Goal: Task Accomplishment & Management: Manage account settings

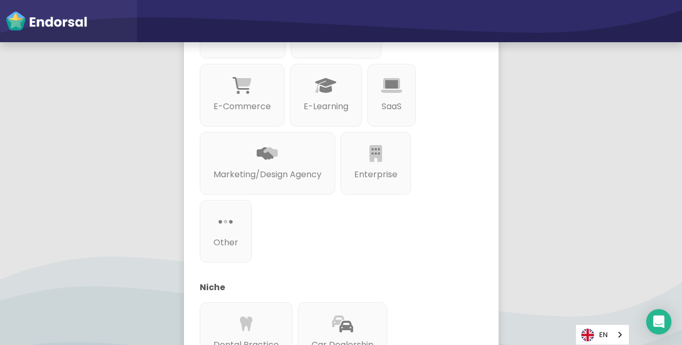
scroll to position [379, 0]
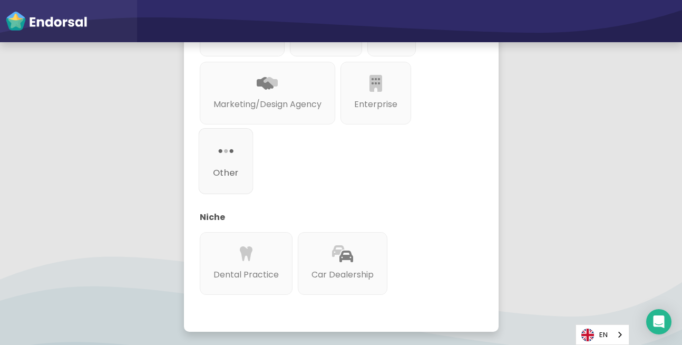
click at [224, 172] on p "Other" at bounding box center [225, 172] width 26 height 13
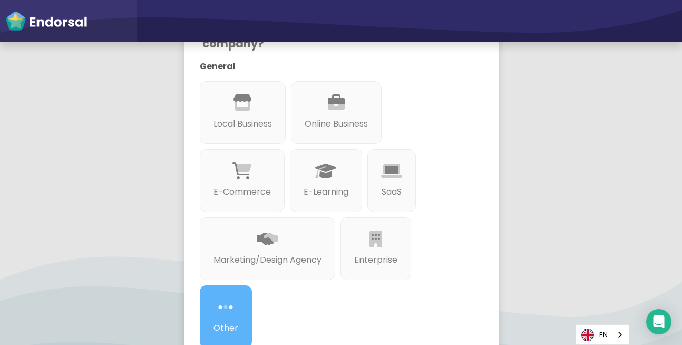
scroll to position [190, 0]
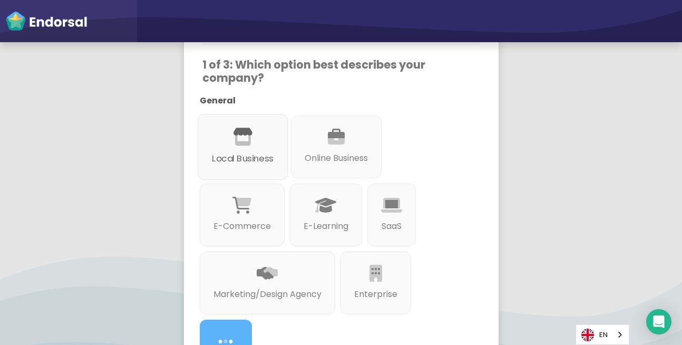
click at [219, 146] on div "Local Business" at bounding box center [242, 147] width 90 height 66
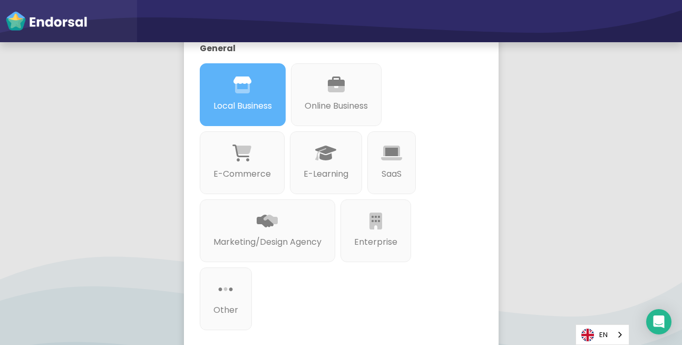
scroll to position [443, 0]
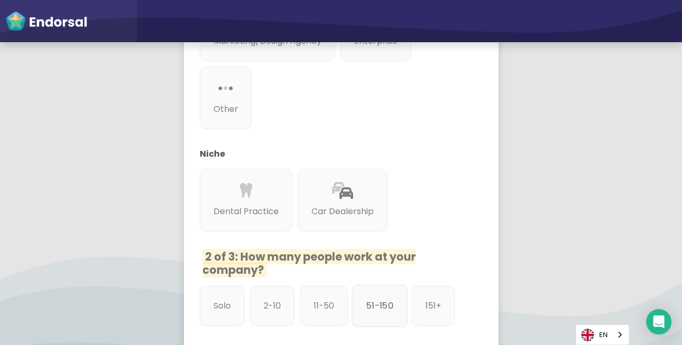
click at [378, 319] on div "51-150" at bounding box center [379, 306] width 56 height 42
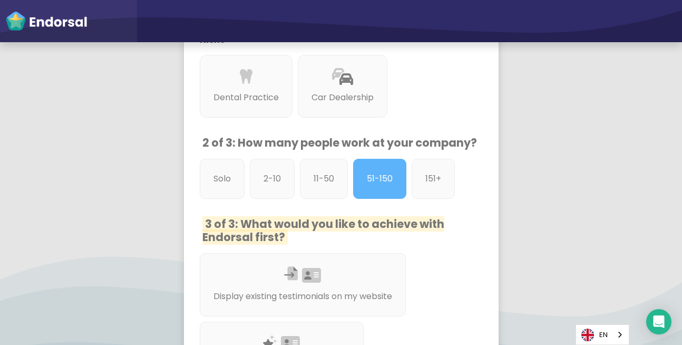
scroll to position [746, 0]
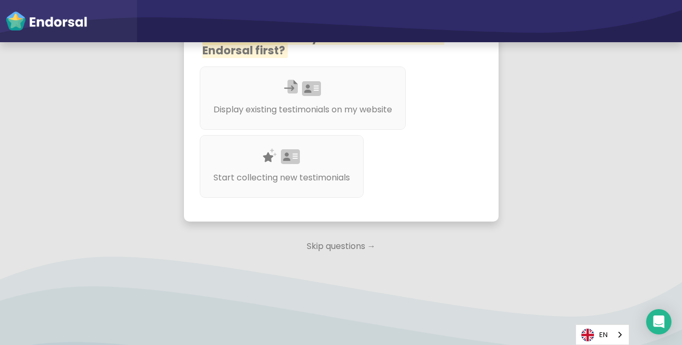
click at [322, 244] on p "Skip questions →" at bounding box center [341, 245] width 315 height 23
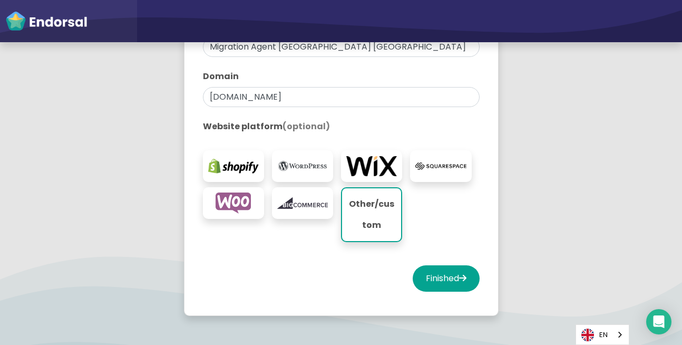
scroll to position [239, 0]
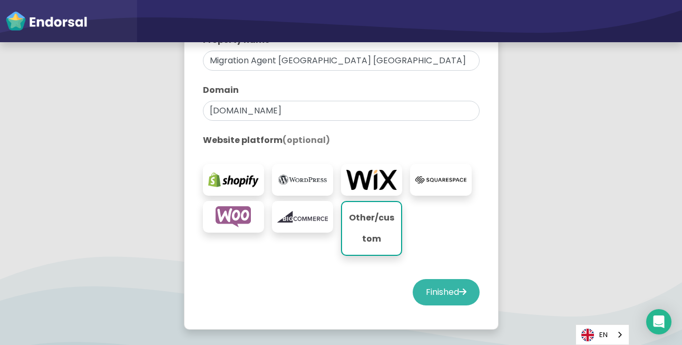
click at [429, 289] on button "Finished" at bounding box center [446, 292] width 67 height 26
select select "14"
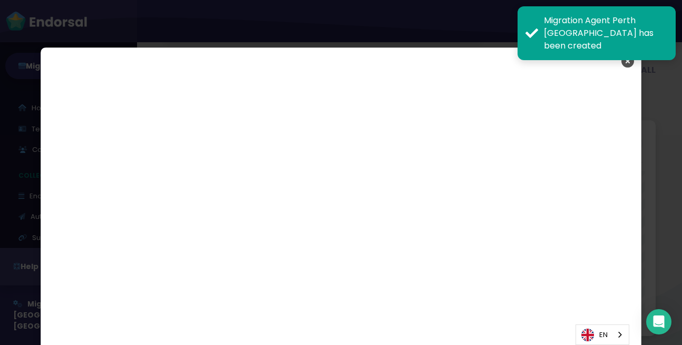
scroll to position [1742, 0]
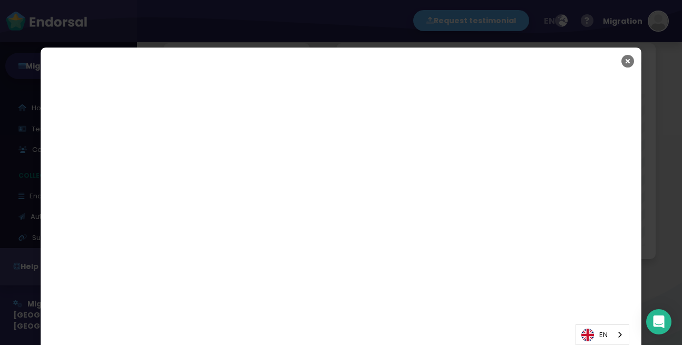
click at [626, 56] on icon "Close" at bounding box center [627, 61] width 13 height 26
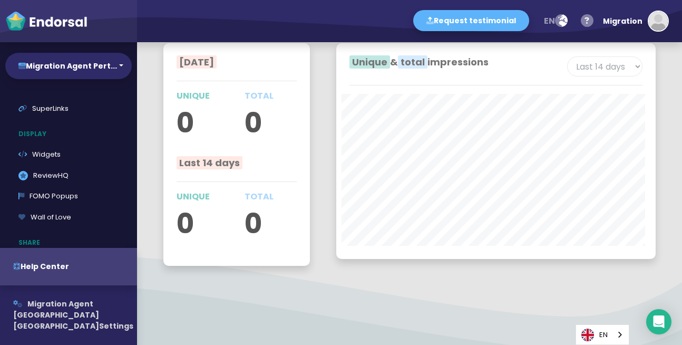
scroll to position [190, 0]
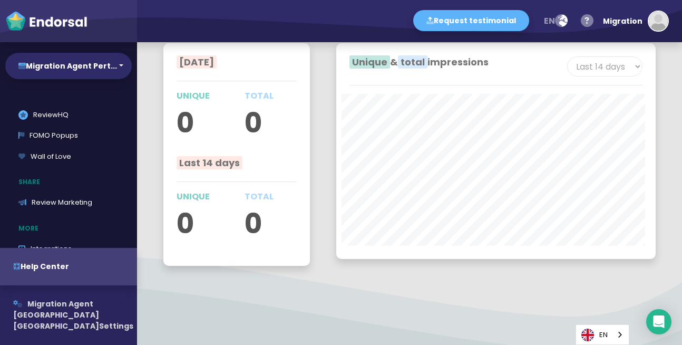
click at [44, 315] on span "Migration Agent [GEOGRAPHIC_DATA] [GEOGRAPHIC_DATA]" at bounding box center [56, 314] width 86 height 33
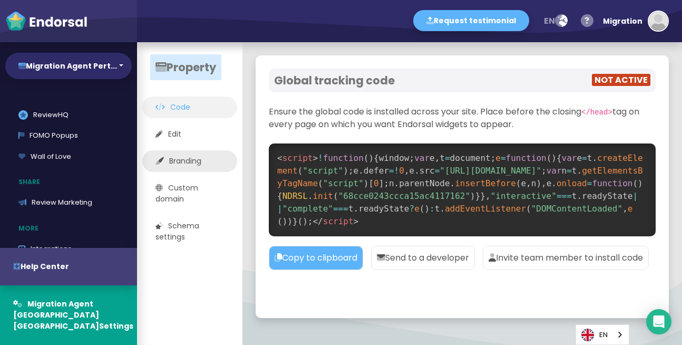
click at [197, 165] on link "Branding" at bounding box center [189, 161] width 95 height 22
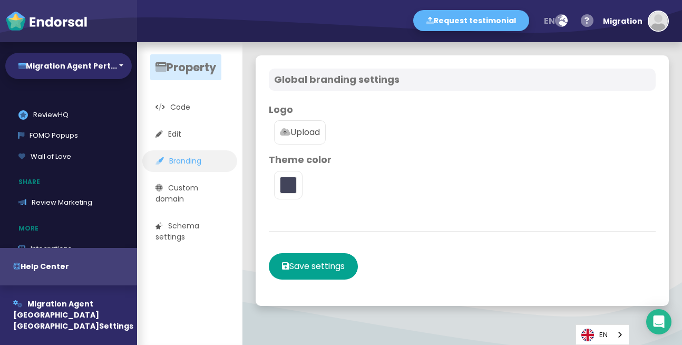
type input "#5DB3F9"
click at [182, 194] on link "Custom domain" at bounding box center [189, 193] width 95 height 33
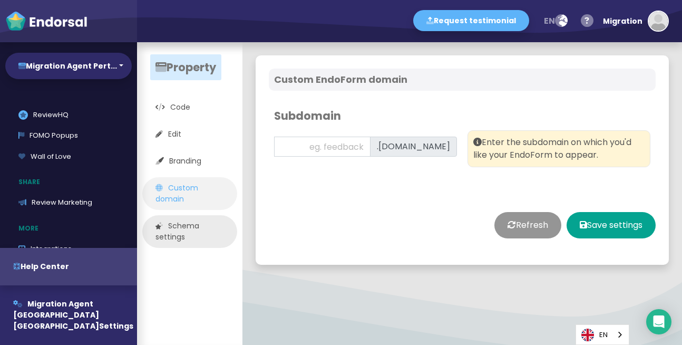
click at [177, 229] on link "Schema settings" at bounding box center [189, 231] width 95 height 33
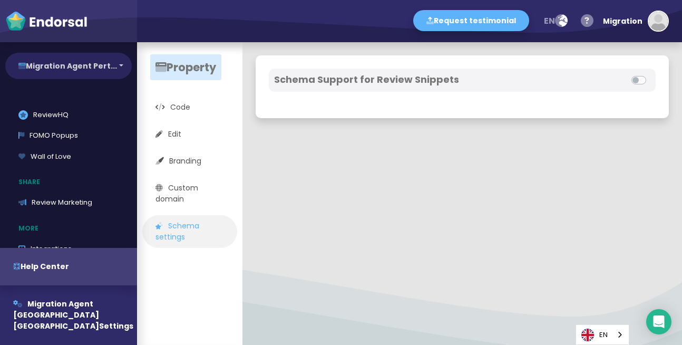
click at [85, 71] on button "Migration Agent Pert..." at bounding box center [68, 66] width 126 height 26
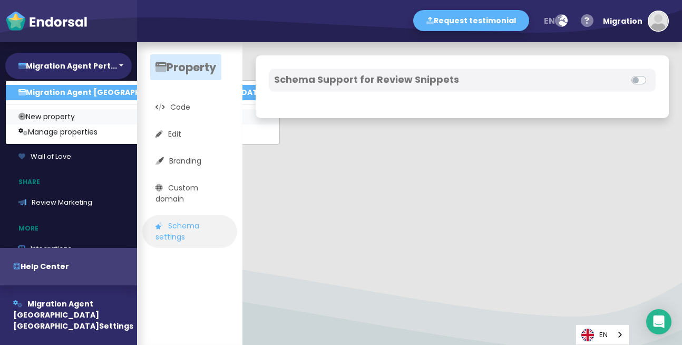
click at [52, 116] on link "New property" at bounding box center [142, 116] width 273 height 15
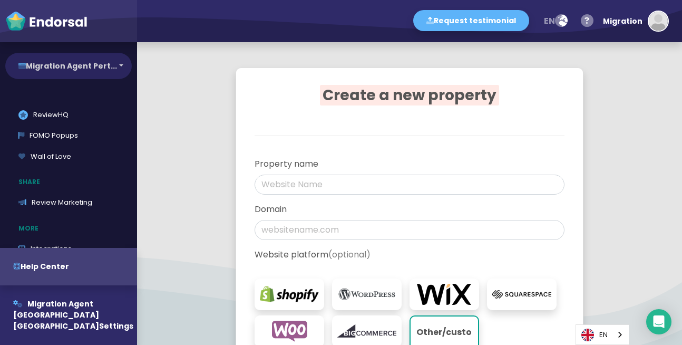
click at [73, 72] on button "Migration Agent Pert..." at bounding box center [68, 66] width 126 height 26
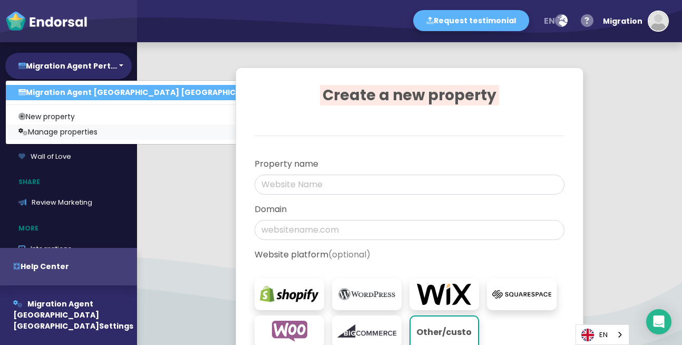
click at [70, 130] on link "Manage properties" at bounding box center [142, 131] width 273 height 15
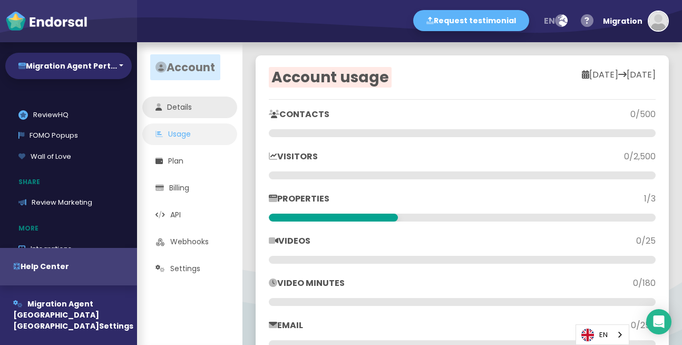
click at [182, 111] on link "Details" at bounding box center [189, 107] width 95 height 22
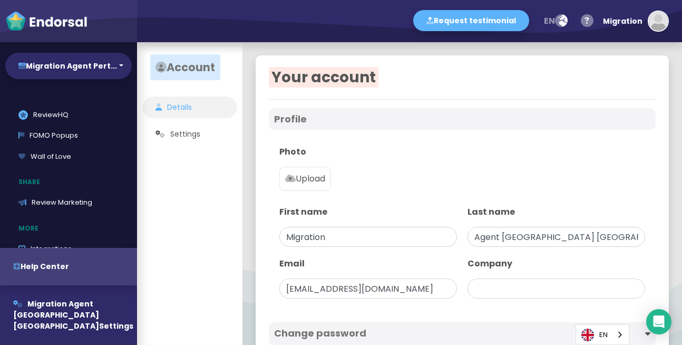
type input "Migration Agent [GEOGRAPHIC_DATA] [GEOGRAPHIC_DATA]"
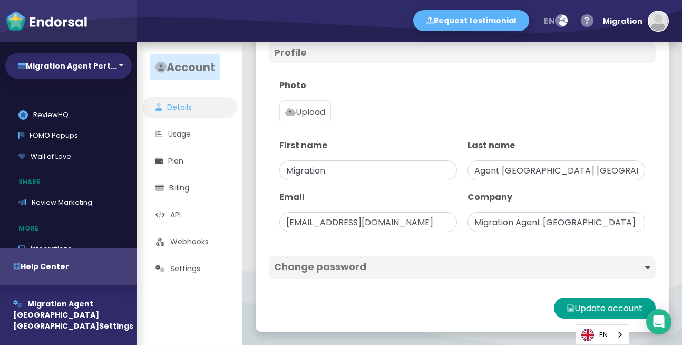
scroll to position [3, 0]
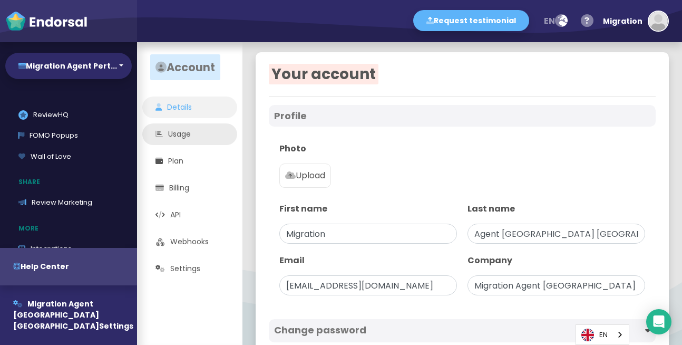
click at [194, 140] on link "Usage" at bounding box center [189, 134] width 95 height 22
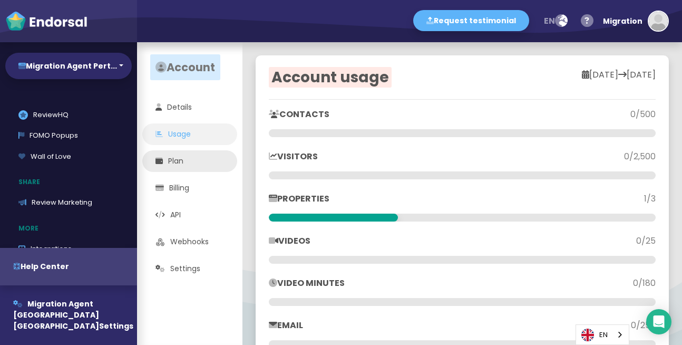
click at [190, 156] on link "Plan" at bounding box center [189, 161] width 95 height 22
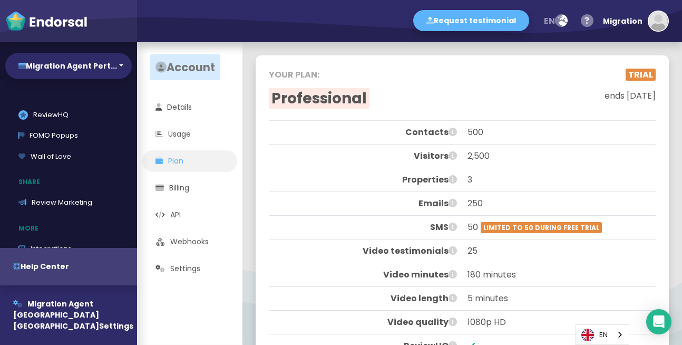
scroll to position [190, 0]
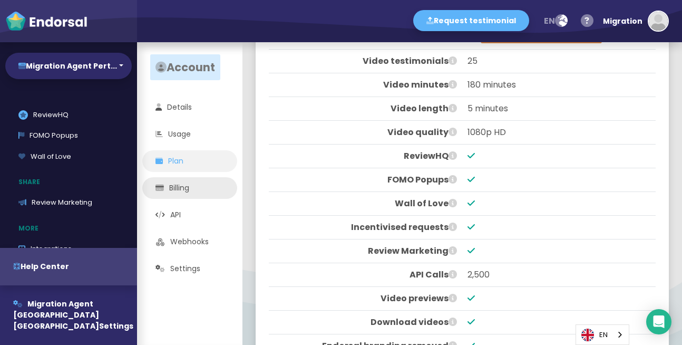
click at [188, 185] on link "Billing" at bounding box center [189, 188] width 95 height 22
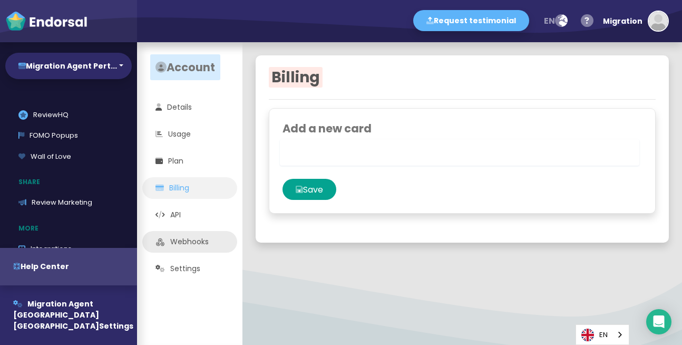
click at [188, 239] on link "Webhooks" at bounding box center [189, 242] width 95 height 22
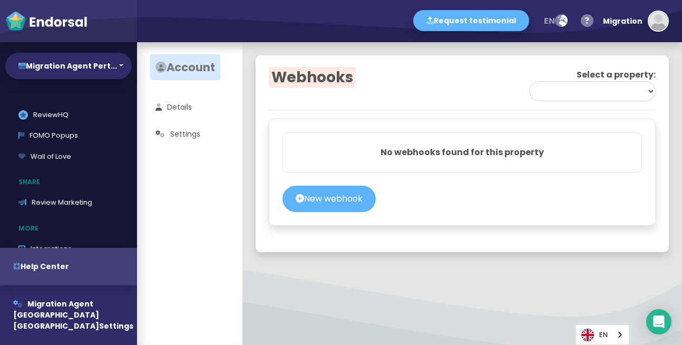
select select "68cce0243ccca15ac4117162"
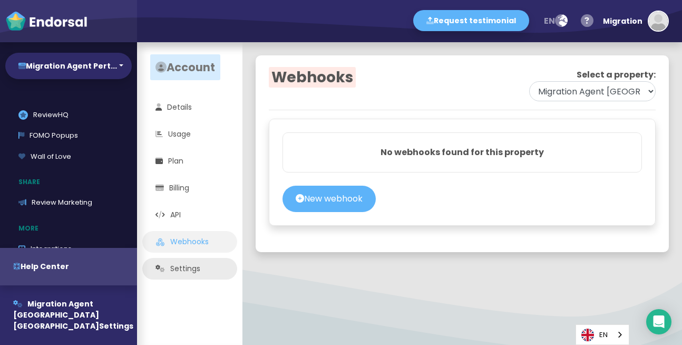
click at [184, 268] on link "Settings" at bounding box center [189, 269] width 95 height 22
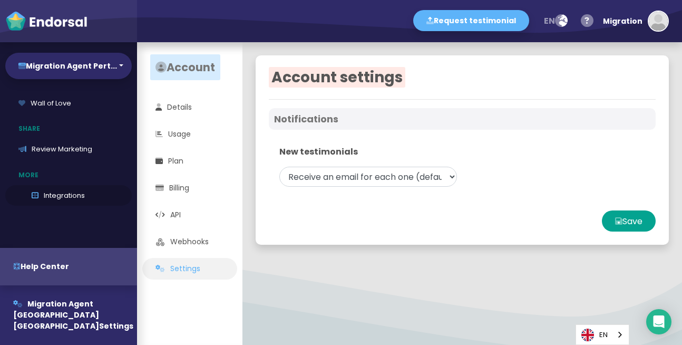
scroll to position [265, 0]
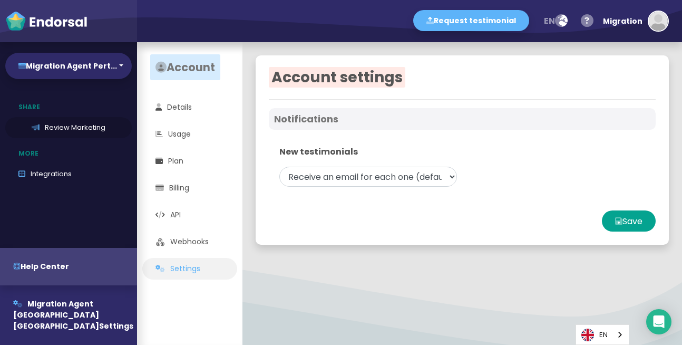
click at [69, 129] on link "Review Marketing" at bounding box center [68, 127] width 126 height 21
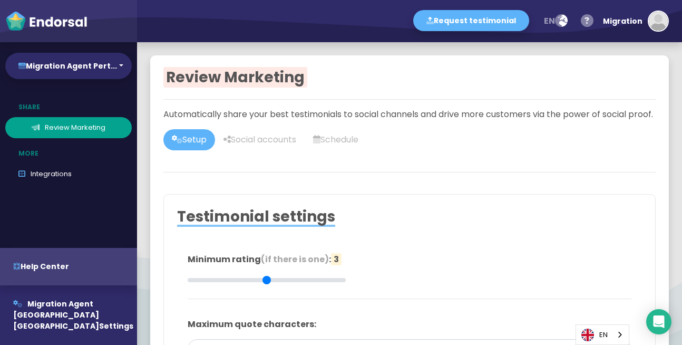
type input "#2F2A68"
type input "#FFFFFF"
type input "#555555"
type input "#777777"
type input "#555555"
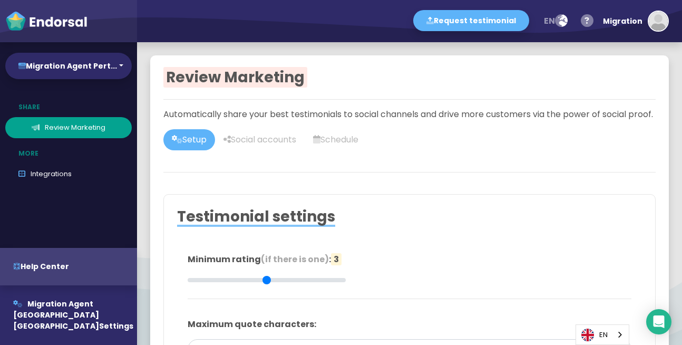
type input "#FFD75C"
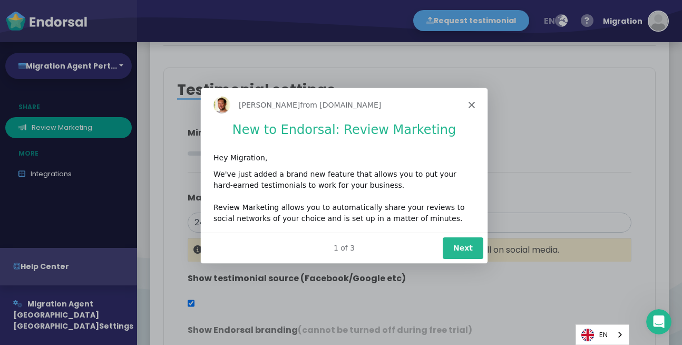
click at [458, 244] on button "Next" at bounding box center [462, 248] width 41 height 22
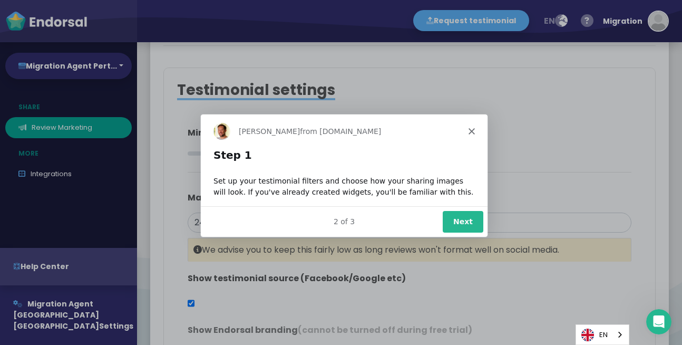
click at [461, 221] on button "Next" at bounding box center [462, 221] width 41 height 22
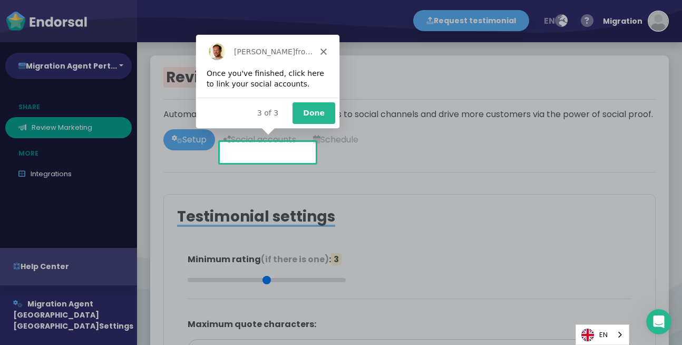
click at [314, 108] on button "Done" at bounding box center [312, 113] width 43 height 22
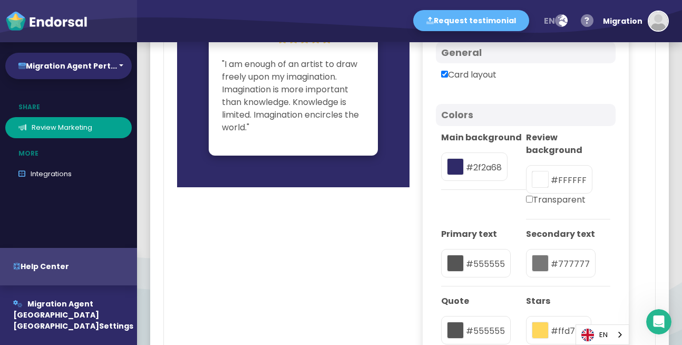
scroll to position [710, 0]
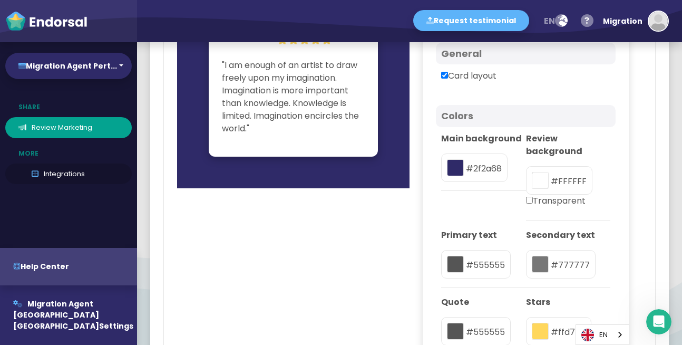
click at [55, 171] on link "Integrations" at bounding box center [68, 173] width 126 height 21
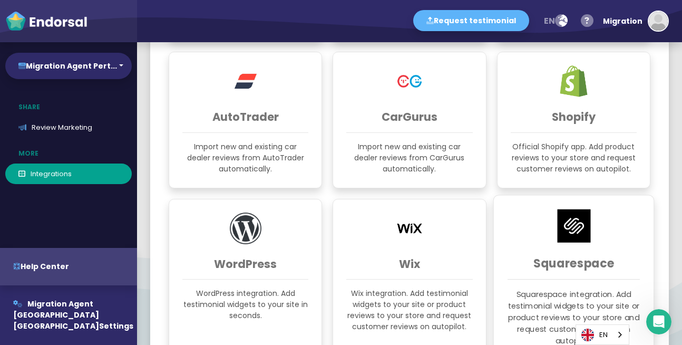
scroll to position [349, 0]
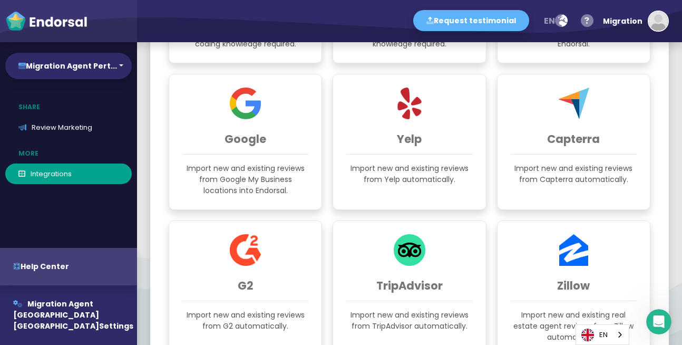
click at [665, 21] on img "button" at bounding box center [658, 21] width 19 height 19
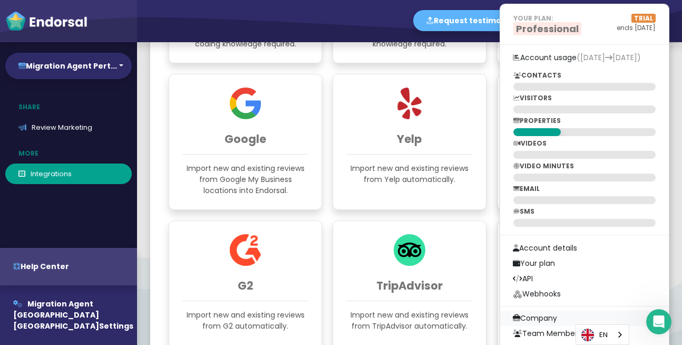
click at [547, 317] on link "Company" at bounding box center [584, 317] width 169 height 15
select select
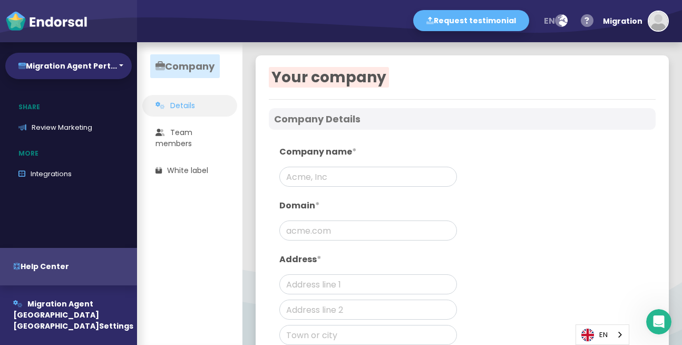
type input "Migration Agent [GEOGRAPHIC_DATA] [GEOGRAPHIC_DATA]"
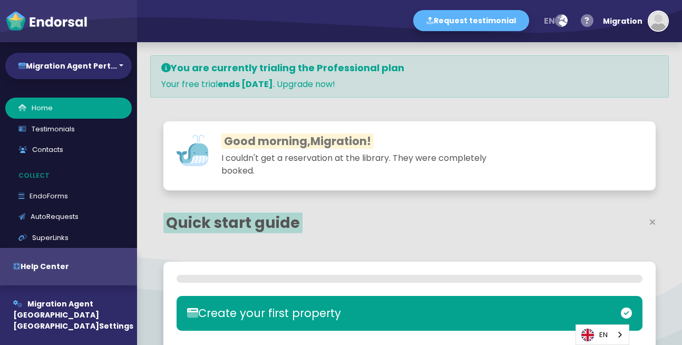
select select "14"
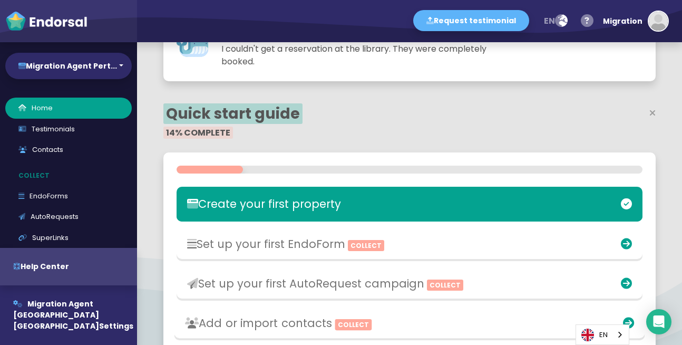
scroll to position [35, 0]
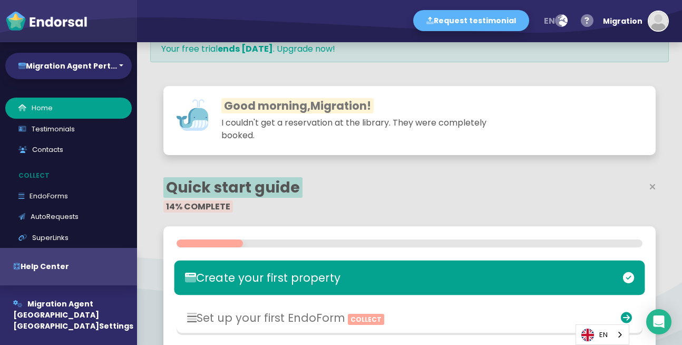
click at [328, 277] on h3 "Create your first property" at bounding box center [333, 277] width 296 height 13
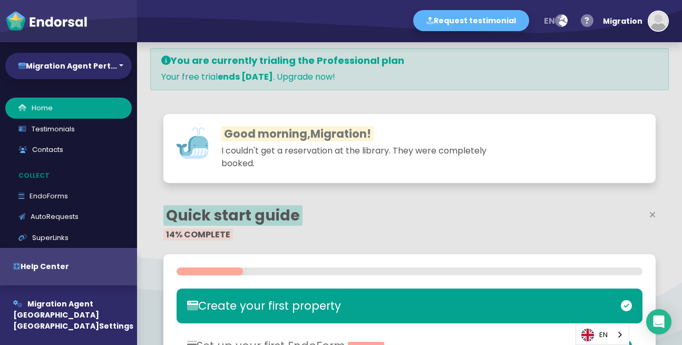
scroll to position [0, 0]
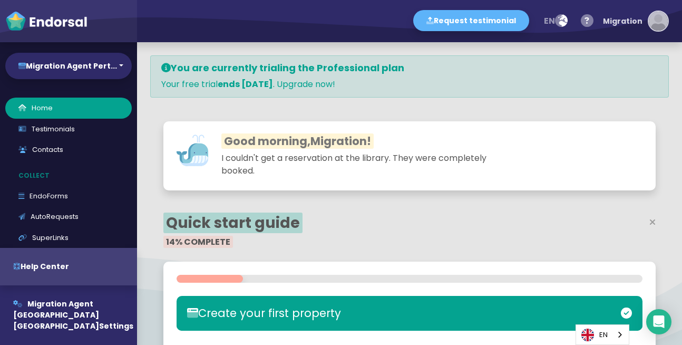
click at [652, 24] on img "button" at bounding box center [658, 21] width 19 height 19
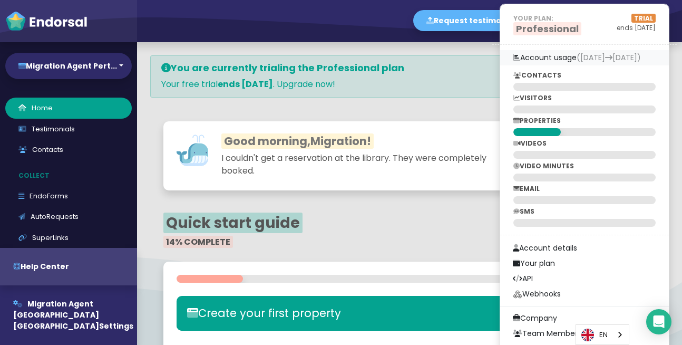
click at [557, 56] on link "Account usage (19th Sep 19th Oct)" at bounding box center [584, 57] width 169 height 15
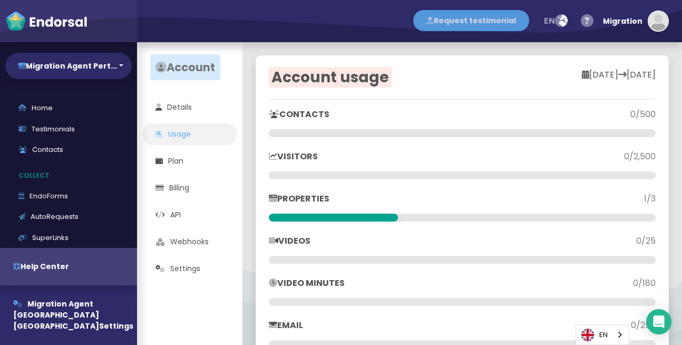
click at [453, 22] on button "Request testimonial" at bounding box center [471, 20] width 116 height 21
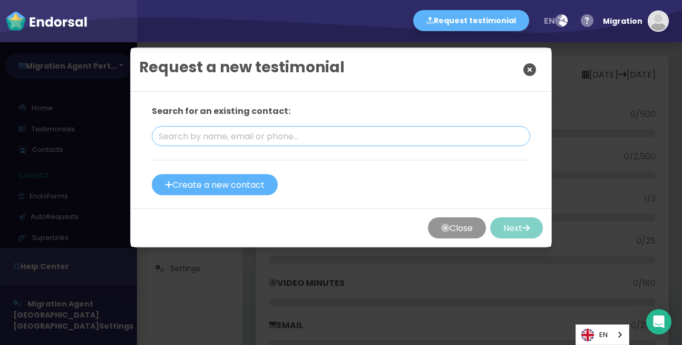
click at [182, 132] on input "text" at bounding box center [341, 136] width 378 height 20
paste input "Migration Agent Perth, WA"
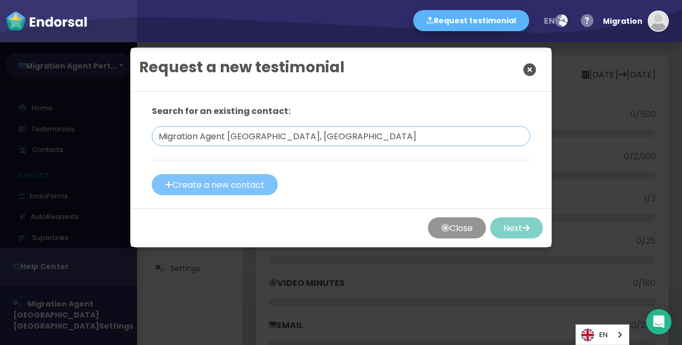
type input "Migration Agent Perth, WA"
click at [215, 181] on button "Create a new contact" at bounding box center [215, 184] width 126 height 21
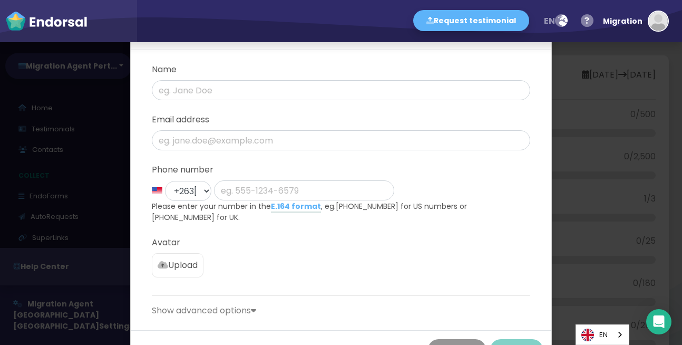
scroll to position [81, 0]
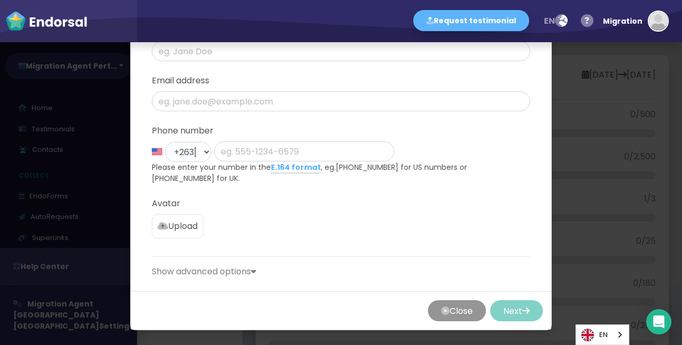
click at [247, 273] on p "Show advanced options" at bounding box center [341, 271] width 378 height 13
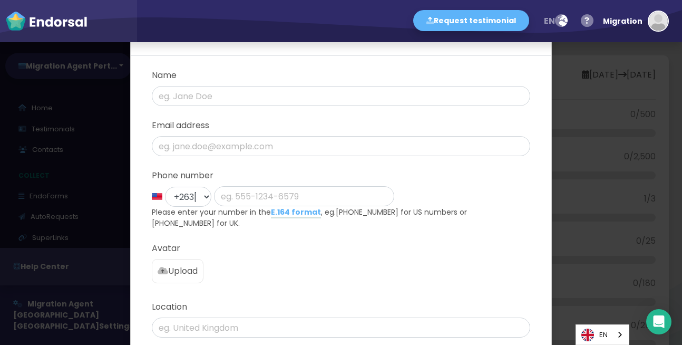
scroll to position [0, 0]
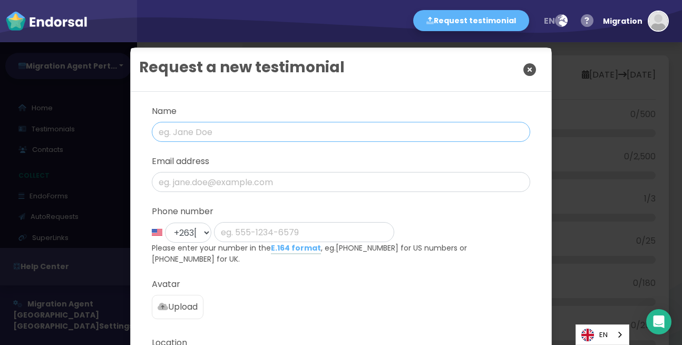
click at [190, 138] on input "text" at bounding box center [341, 132] width 378 height 20
type input "Migration Agent Perth, WA"
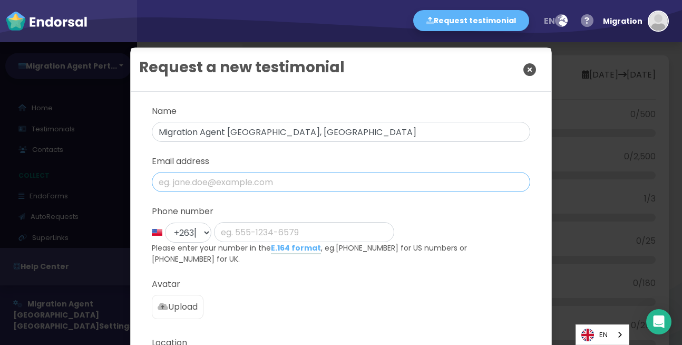
type input "[EMAIL_ADDRESS][DOMAIN_NAME]"
type input "Migration Agent Perth, WA"
click at [261, 184] on input "[EMAIL_ADDRESS][DOMAIN_NAME]" at bounding box center [341, 182] width 378 height 20
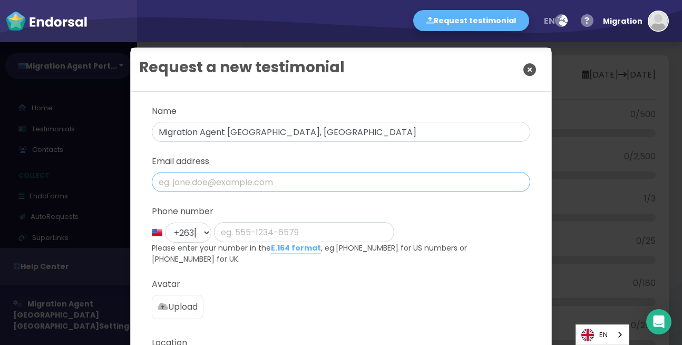
click at [261, 184] on input "email" at bounding box center [341, 182] width 378 height 20
type input "help@migrationagentinperth.com.au"
click at [263, 231] on input "phone" at bounding box center [304, 232] width 180 height 20
paste input "(08) 6245 1200"
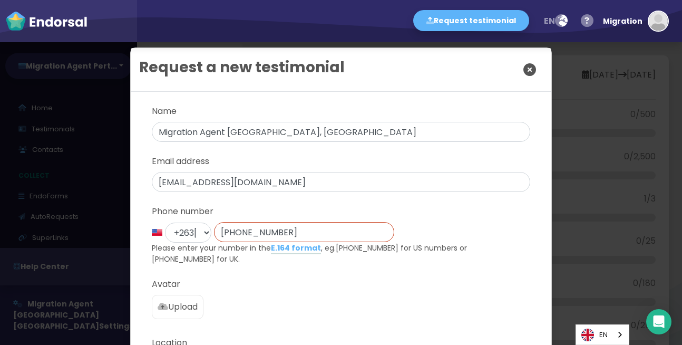
type input "(08) 6245 1200"
select select "3: Object"
click at [165, 222] on select "+1 United States +44 United Kingdom +1 Canada +61 Australia +93 Afghanistan +35…" at bounding box center [188, 232] width 46 height 20
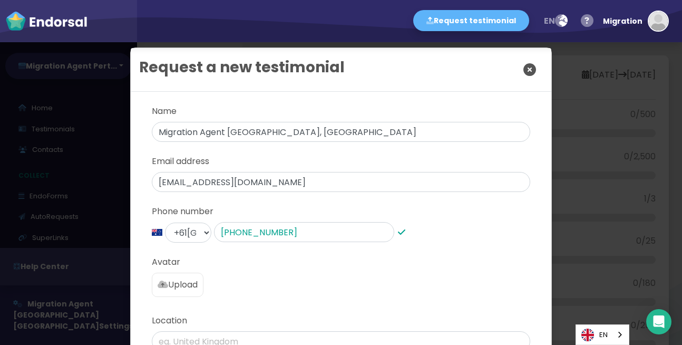
click at [197, 283] on p "Upload" at bounding box center [178, 284] width 40 height 13
click at [0, 0] on input "Upload" at bounding box center [0, 0] width 0 height 0
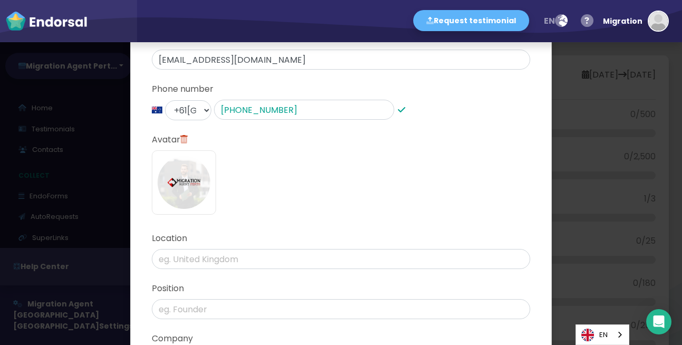
scroll to position [126, 0]
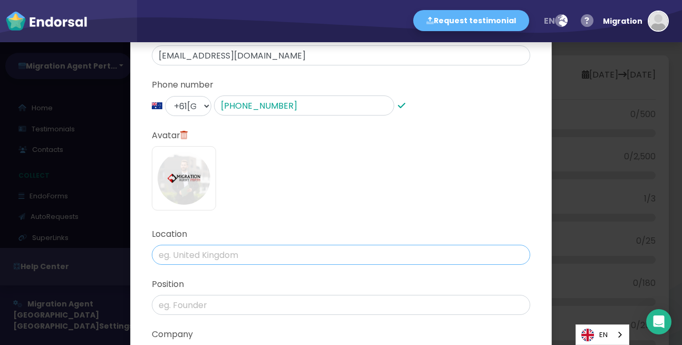
click at [207, 251] on input "text" at bounding box center [341, 254] width 378 height 20
paste input "198 Adelaide Terrace, Perth WA 6004, Australia"
type input "198 Adelaide Terrace, Perth WA 6004, Australia"
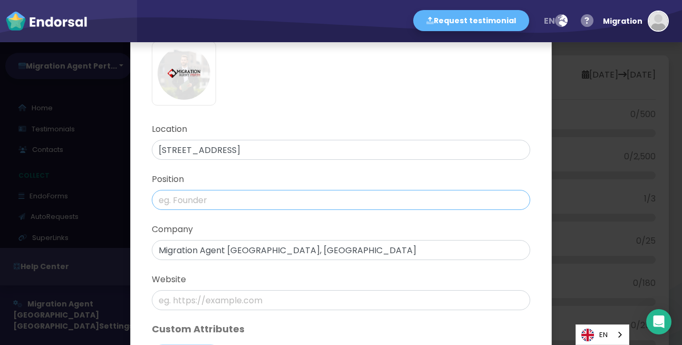
scroll to position [253, 0]
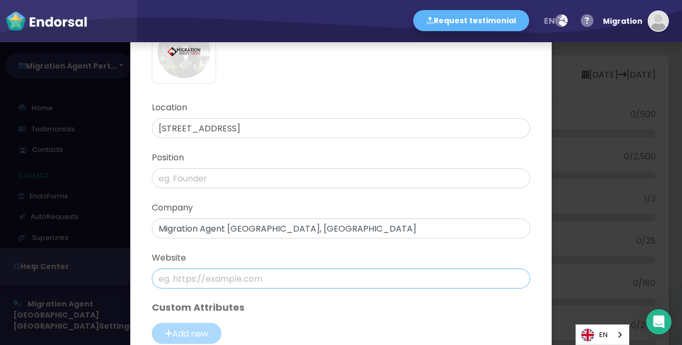
click at [213, 280] on input "text" at bounding box center [341, 278] width 378 height 20
paste input "https://www.migrationagentinperth.com.au"
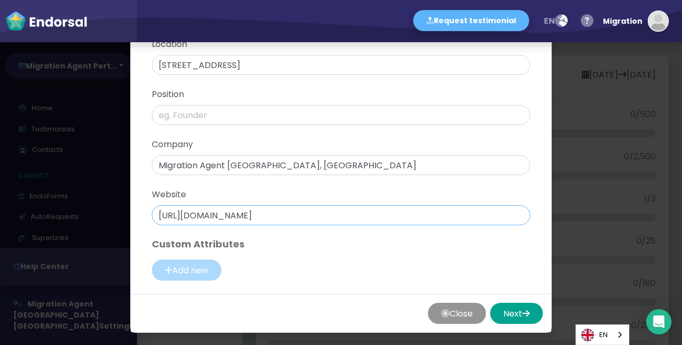
scroll to position [319, 0]
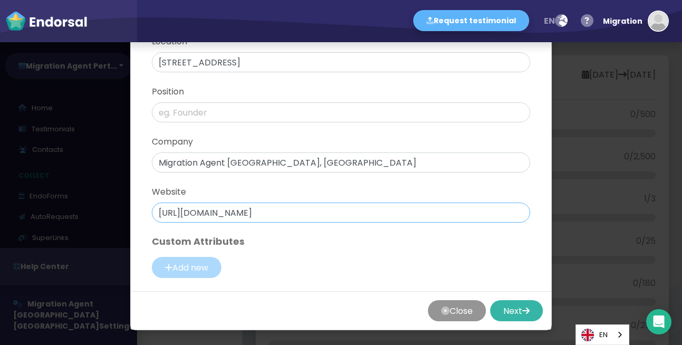
type input "https://www.migrationagentinperth.com.au"
click at [506, 305] on button "Next" at bounding box center [516, 310] width 53 height 21
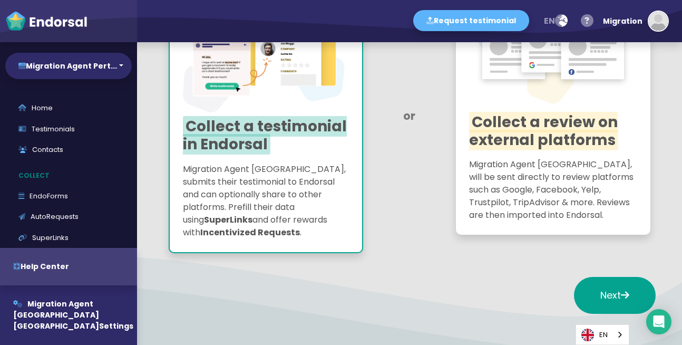
scroll to position [253, 0]
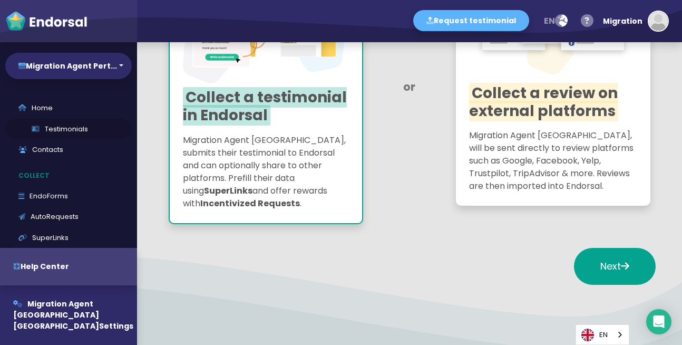
click at [54, 130] on link "Testimonials" at bounding box center [68, 129] width 126 height 21
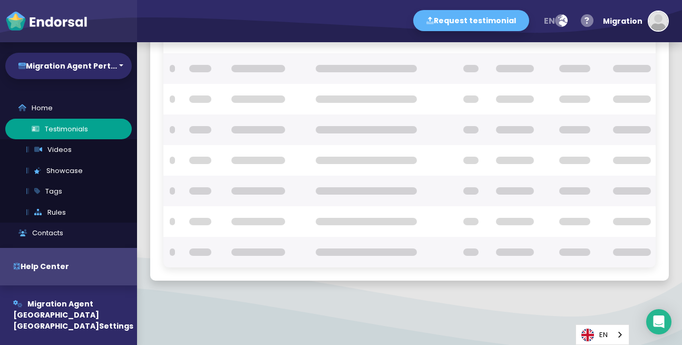
checkbox input "true"
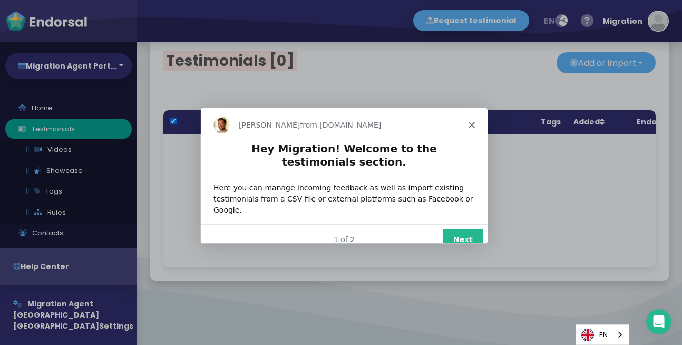
click at [461, 228] on button "Next" at bounding box center [462, 239] width 41 height 22
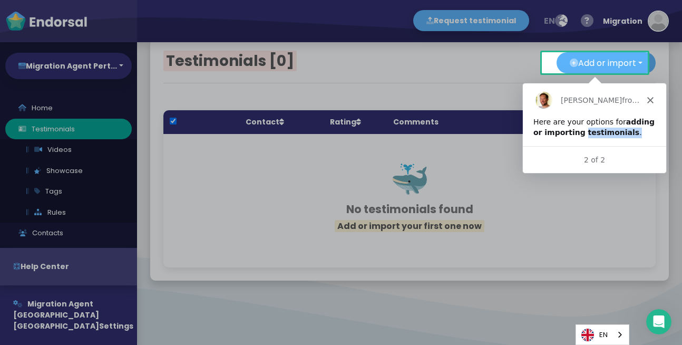
drag, startPoint x: 623, startPoint y: 133, endPoint x: 569, endPoint y: 131, distance: 53.8
click at [569, 131] on div "Here are your options for adding or importing testimonials ." at bounding box center [594, 126] width 122 height 21
copy div "testimonials ."
click at [644, 99] on div "Dean from Endorsal.io" at bounding box center [593, 100] width 143 height 34
click at [649, 98] on icon "Close" at bounding box center [650, 99] width 6 height 6
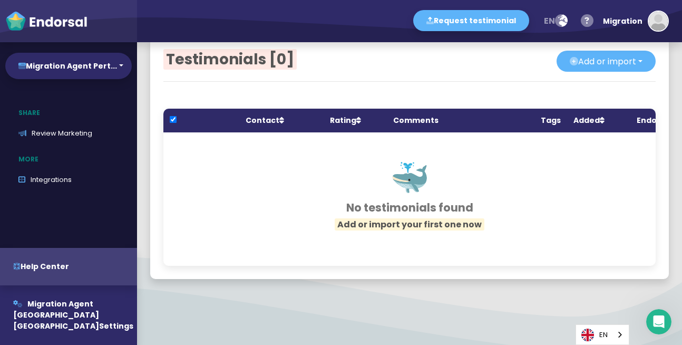
scroll to position [348, 0]
click at [633, 21] on div "Migration" at bounding box center [623, 21] width 40 height 32
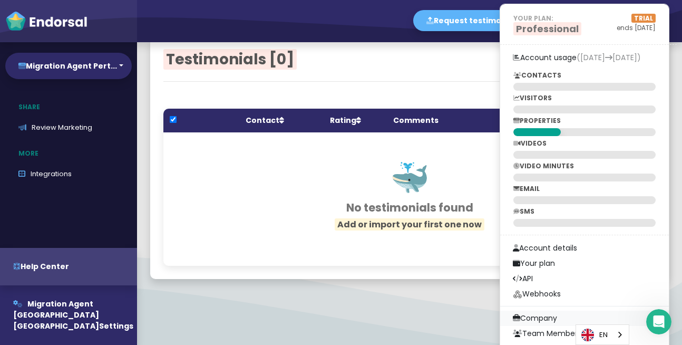
click at [547, 318] on link "Company" at bounding box center [584, 317] width 169 height 15
select select
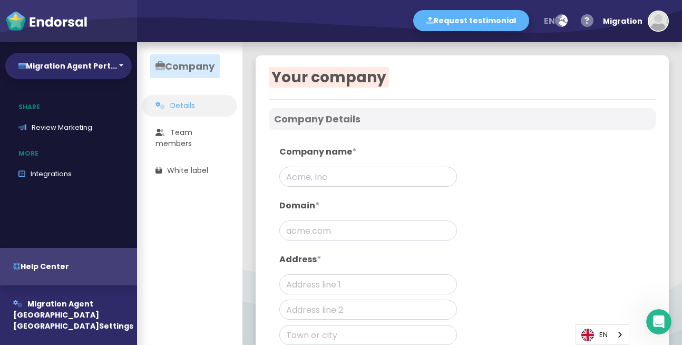
type input "Migration Agent [GEOGRAPHIC_DATA] [GEOGRAPHIC_DATA]"
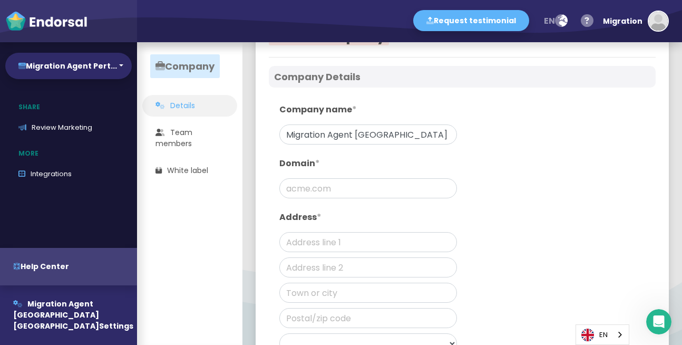
scroll to position [63, 0]
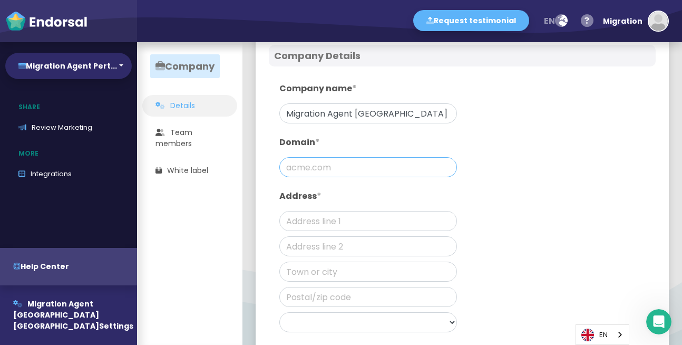
click at [318, 166] on input "text" at bounding box center [368, 167] width 178 height 20
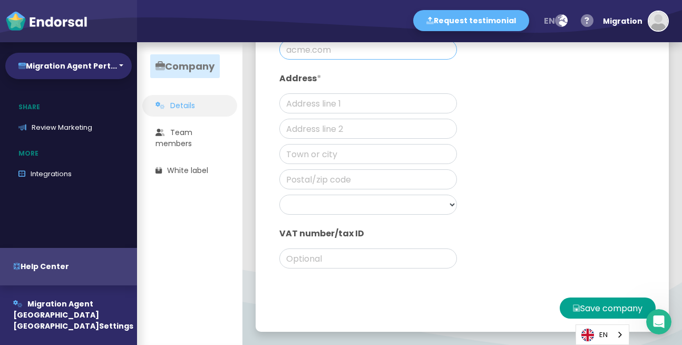
scroll to position [0, 0]
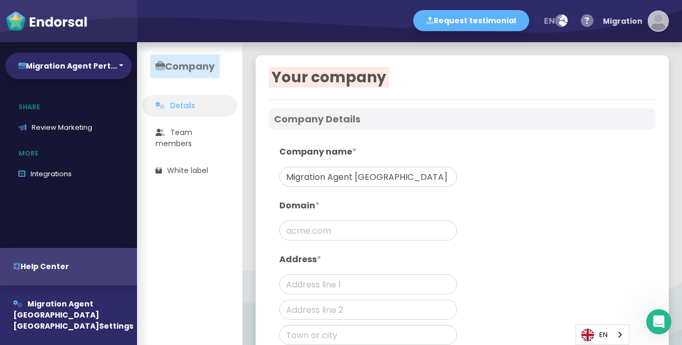
click at [633, 22] on div "Migration" at bounding box center [623, 21] width 40 height 32
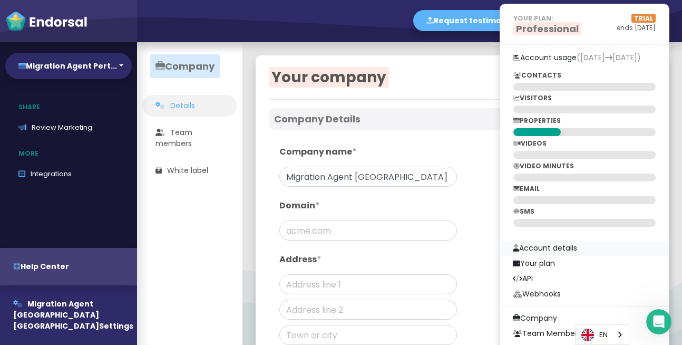
click at [543, 248] on link "Account details" at bounding box center [584, 247] width 169 height 15
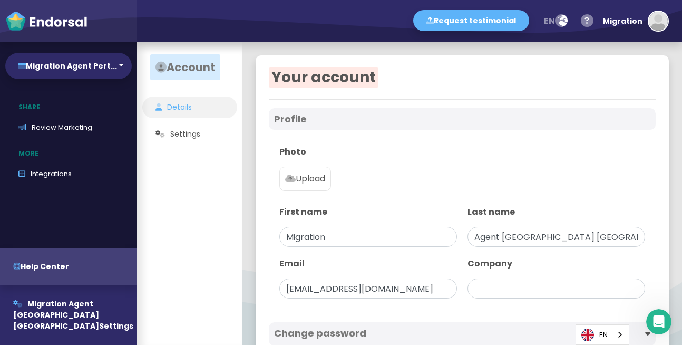
type input "Migration Agent [GEOGRAPHIC_DATA] [GEOGRAPHIC_DATA]"
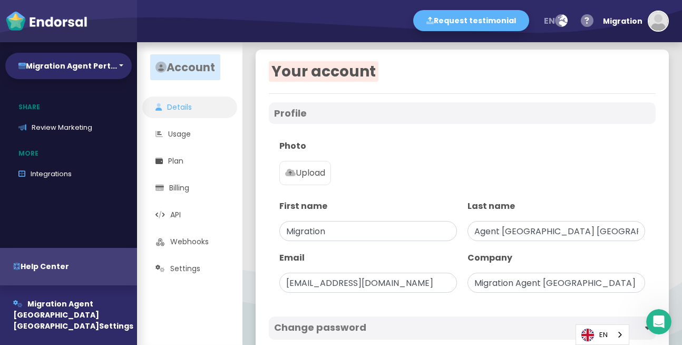
scroll to position [3, 0]
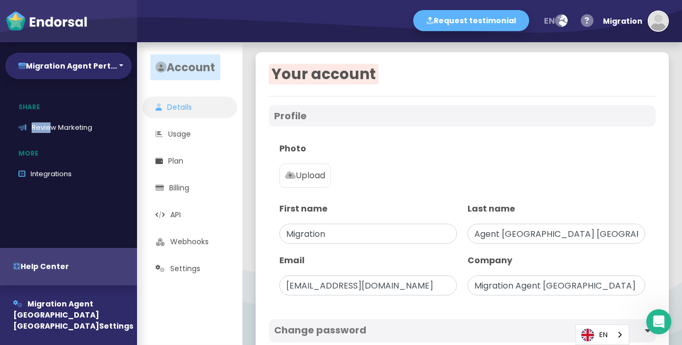
drag, startPoint x: 62, startPoint y: 126, endPoint x: 125, endPoint y: 95, distance: 70.7
click at [131, 101] on div "Home Testimonials Contacts Collect EndoForms AutoRequests SuperLinks Display Wi…" at bounding box center [68, 177] width 137 height 160
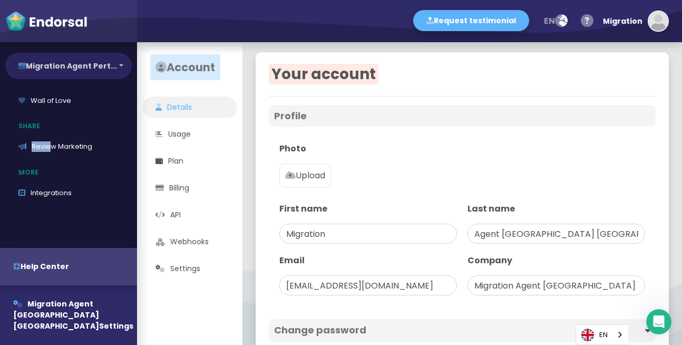
click at [105, 73] on button "Migration Agent Pert..." at bounding box center [68, 66] width 126 height 26
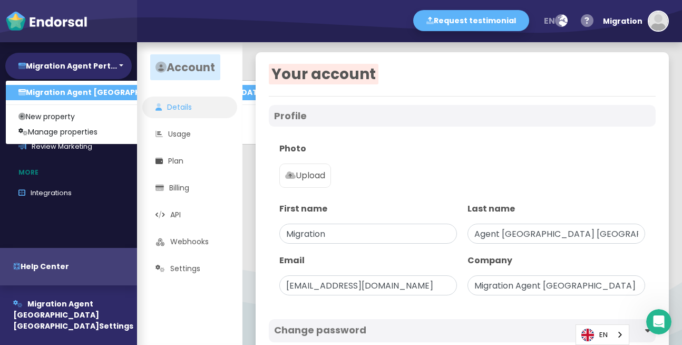
click at [64, 90] on link "Migration Agent [GEOGRAPHIC_DATA] [GEOGRAPHIC_DATA]" at bounding box center [142, 92] width 273 height 15
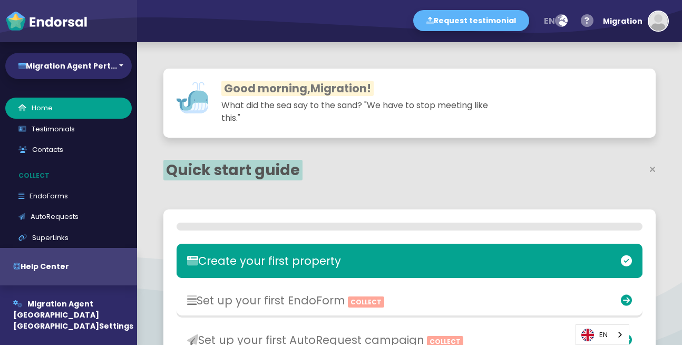
select select "14"
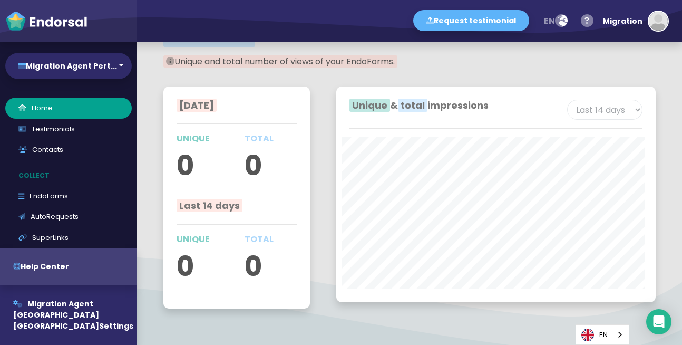
scroll to position [1742, 0]
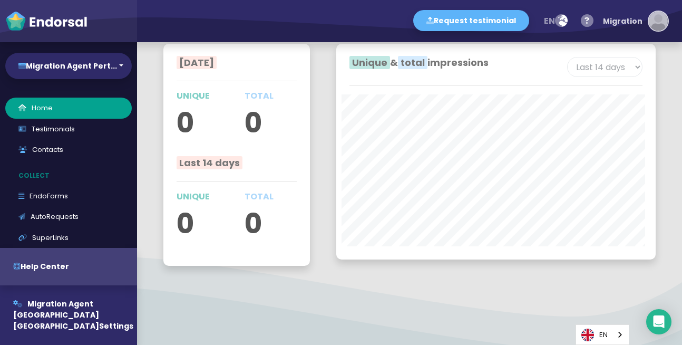
click at [629, 22] on div "Migration" at bounding box center [623, 21] width 40 height 32
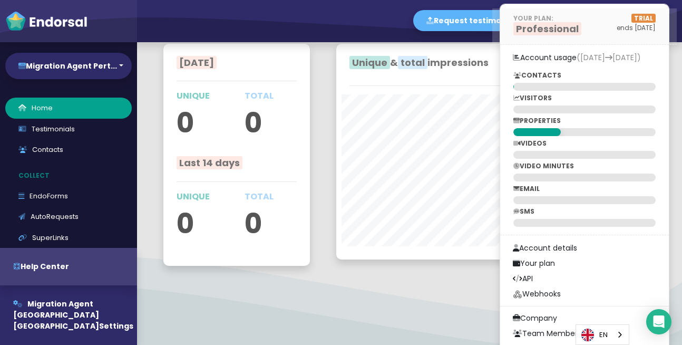
click at [546, 28] on span "Professional" at bounding box center [547, 28] width 68 height 13
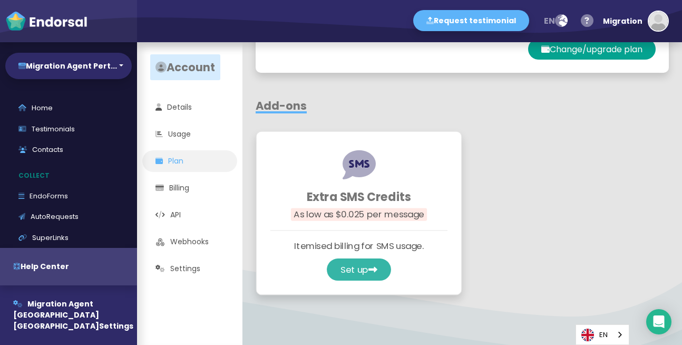
scroll to position [587, 0]
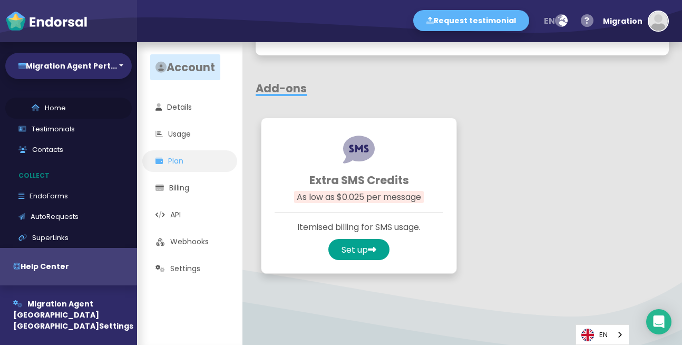
click at [54, 105] on link "Home" at bounding box center [68, 107] width 126 height 21
select select "14"
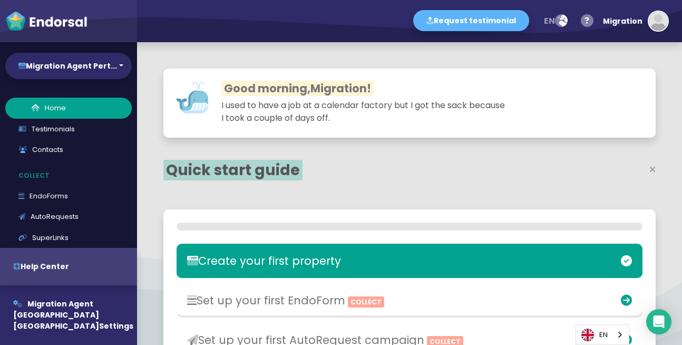
scroll to position [222, 314]
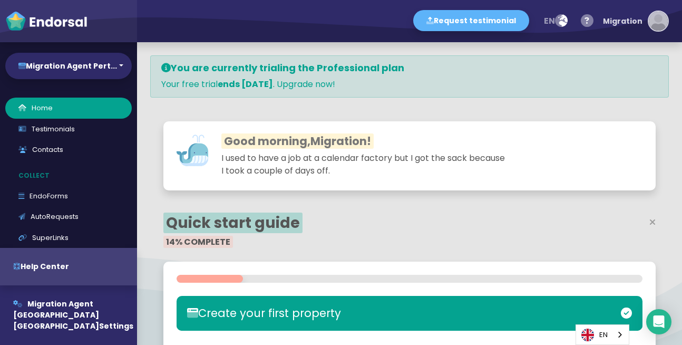
click at [619, 24] on div "Migration" at bounding box center [623, 21] width 40 height 32
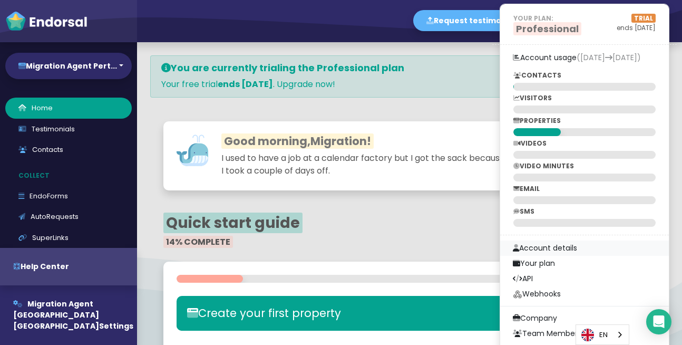
click at [541, 242] on link "Account details" at bounding box center [584, 247] width 169 height 15
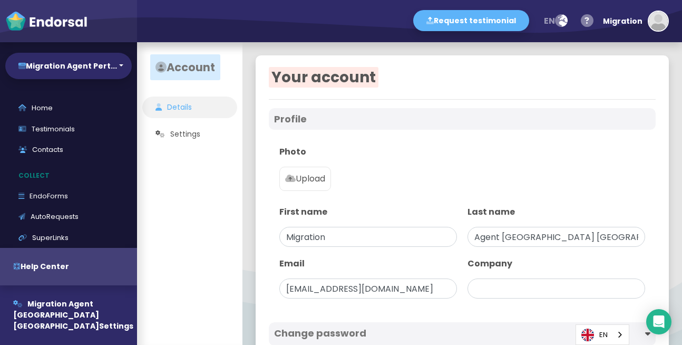
type input "Migration Agent [GEOGRAPHIC_DATA] [GEOGRAPHIC_DATA]"
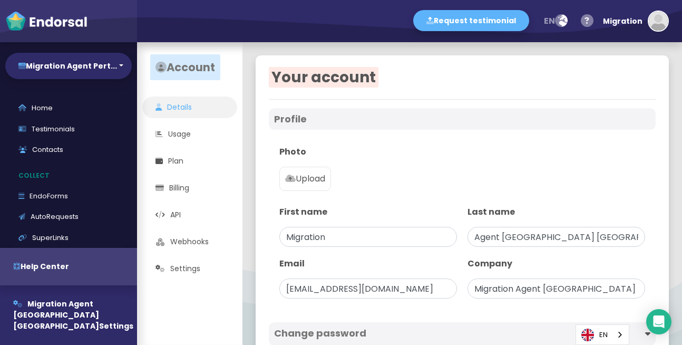
click at [300, 171] on label "Upload" at bounding box center [305, 178] width 52 height 24
click at [0, 0] on input "Upload" at bounding box center [0, 0] width 0 height 0
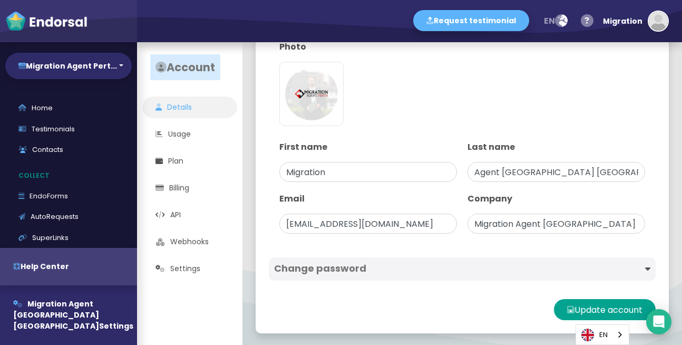
scroll to position [106, 0]
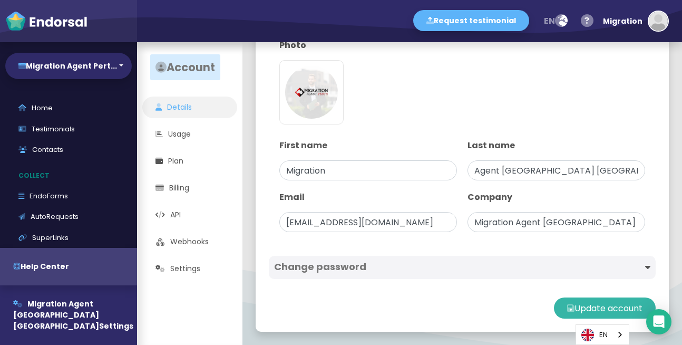
click at [598, 311] on button "Update account" at bounding box center [605, 307] width 102 height 21
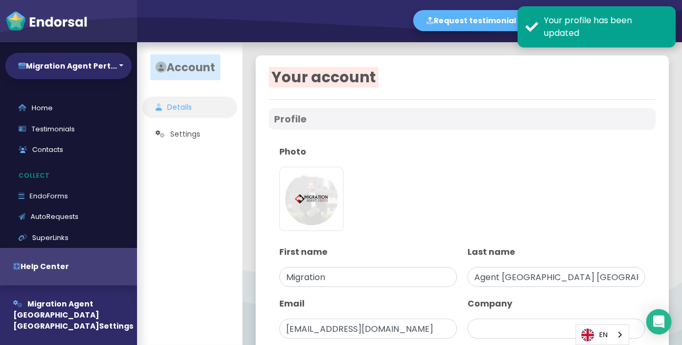
type input "Migration Agent [GEOGRAPHIC_DATA] [GEOGRAPHIC_DATA]"
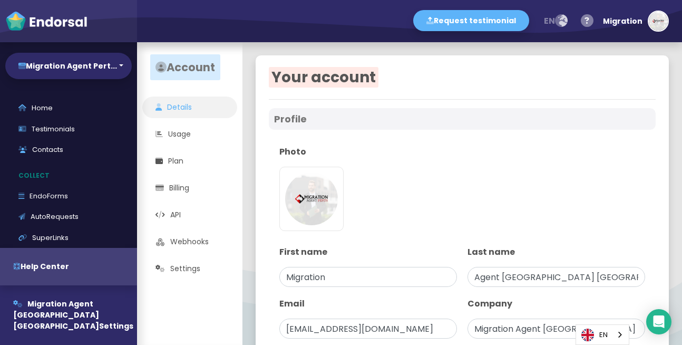
click at [566, 24] on icon "button" at bounding box center [561, 21] width 13 height 21
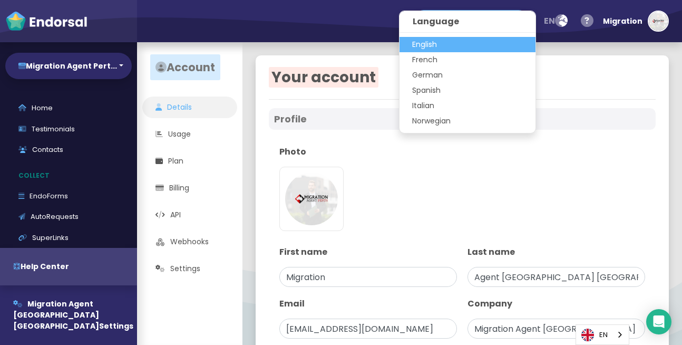
click at [578, 51] on div "Your account Profile Photo [URL][DOMAIN_NAME] First name Migration Last name Ag…" at bounding box center [461, 246] width 439 height 409
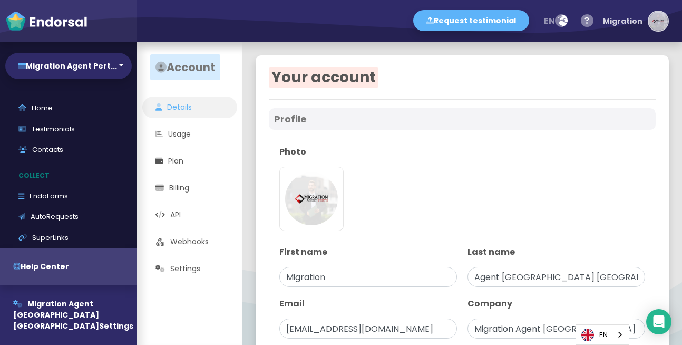
click at [626, 23] on div "Migration" at bounding box center [623, 21] width 40 height 32
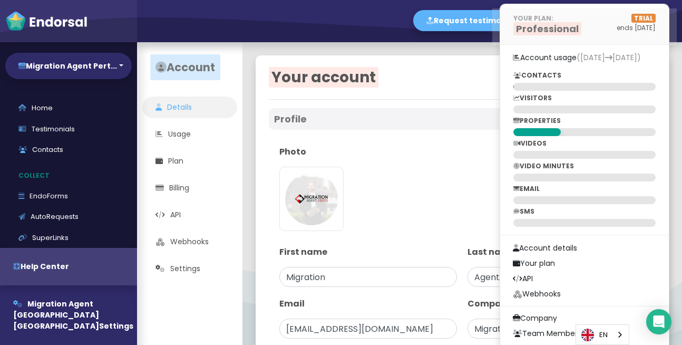
click at [545, 24] on span "Professional" at bounding box center [547, 28] width 68 height 13
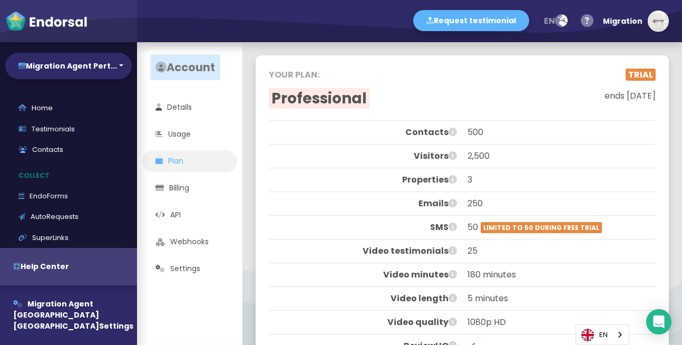
scroll to position [63, 0]
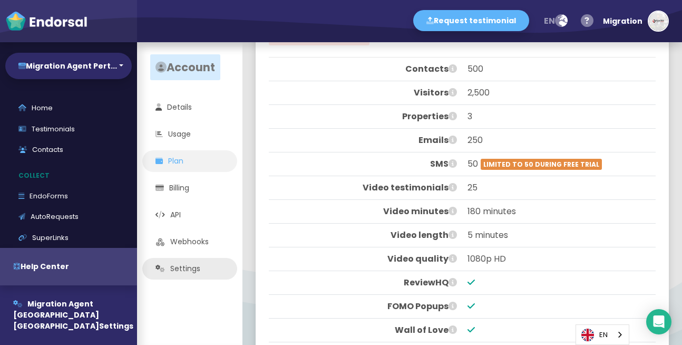
click at [175, 273] on link "Settings" at bounding box center [189, 269] width 95 height 22
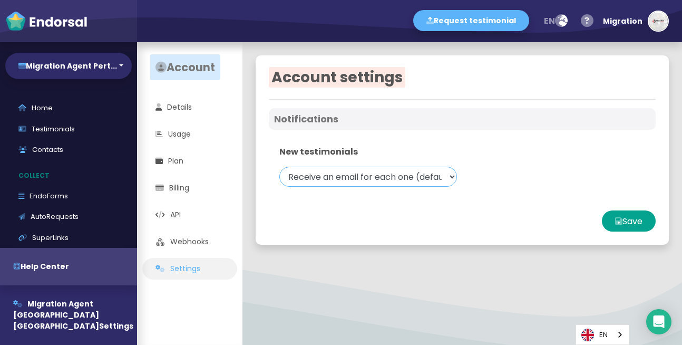
drag, startPoint x: 418, startPoint y: 173, endPoint x: 383, endPoint y: 305, distance: 136.9
click at [383, 305] on div "Account settings Notifications New testimonials Receive an email for each one (…" at bounding box center [461, 193] width 439 height 302
click at [54, 128] on link "Testimonials" at bounding box center [68, 129] width 126 height 21
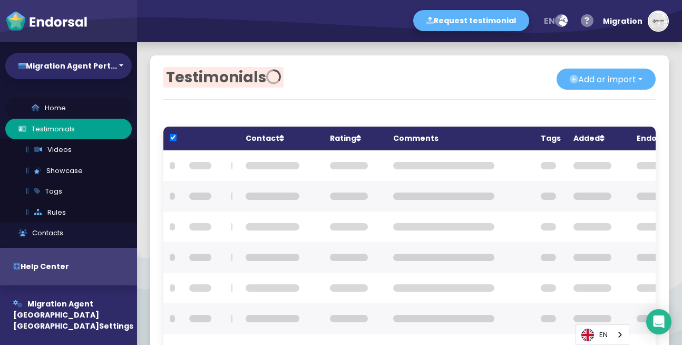
checkbox input "true"
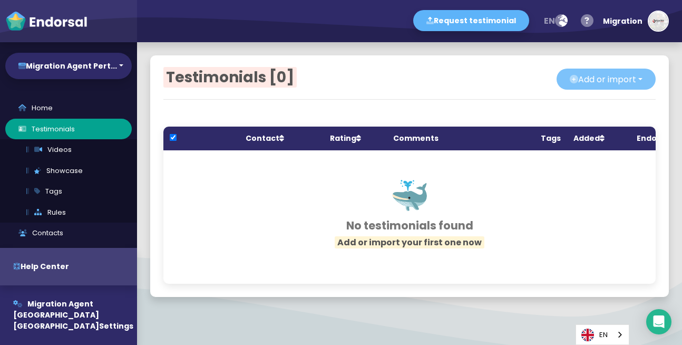
click at [609, 79] on button "Add or import" at bounding box center [605, 78] width 99 height 21
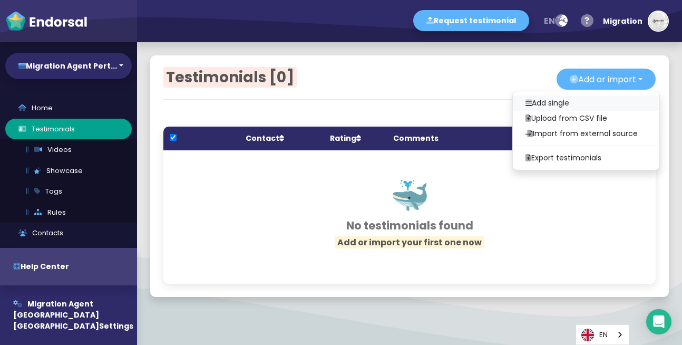
click at [521, 102] on link "Add single" at bounding box center [586, 102] width 146 height 15
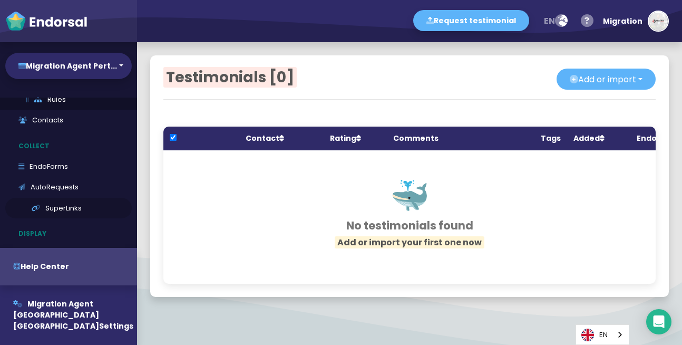
scroll to position [126, 0]
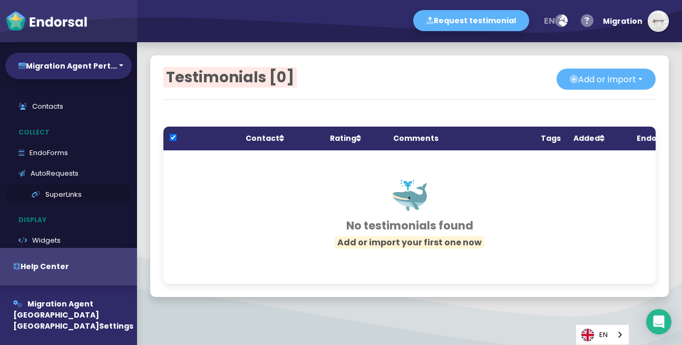
click at [62, 196] on link "SuperLinks" at bounding box center [68, 194] width 126 height 21
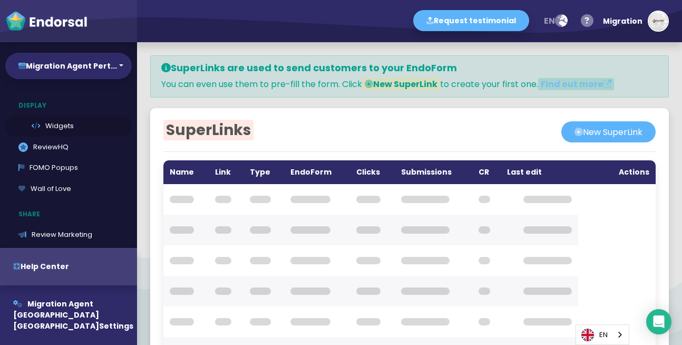
scroll to position [170, 0]
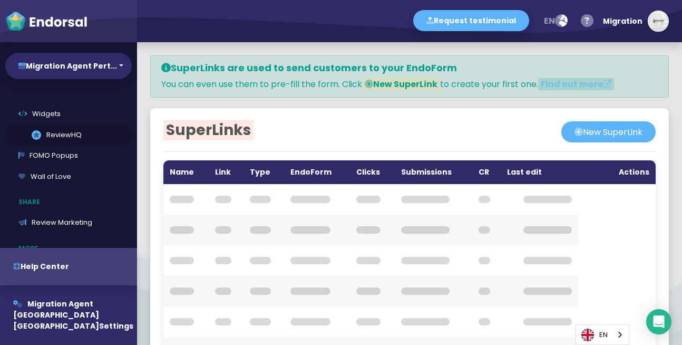
click at [53, 135] on link ".review-hq-icon-1{opacity:0.5;} ReviewHQ" at bounding box center [68, 134] width 126 height 21
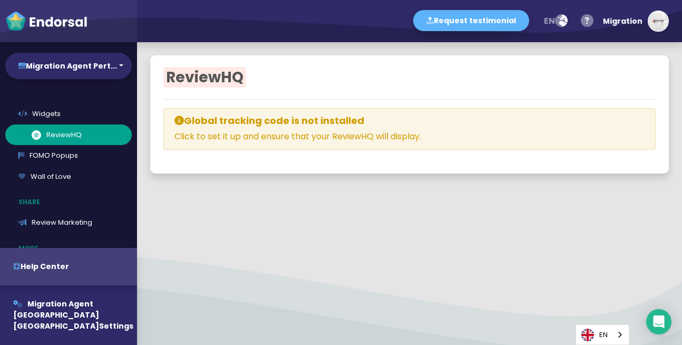
select select
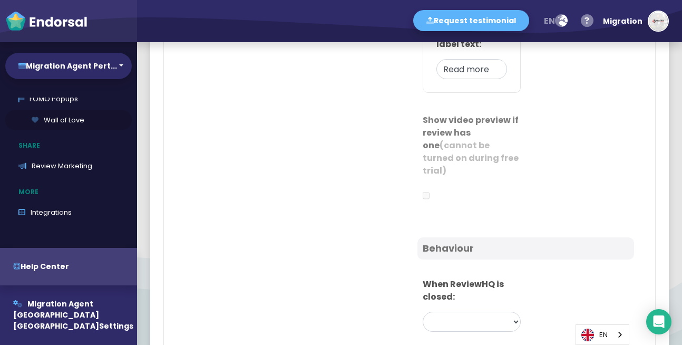
scroll to position [233, 0]
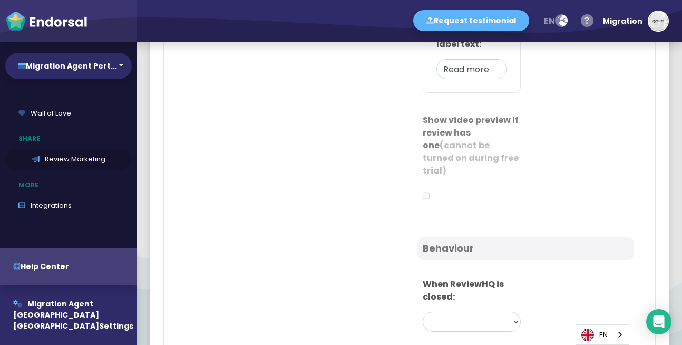
click at [75, 161] on link "Review Marketing" at bounding box center [68, 159] width 126 height 21
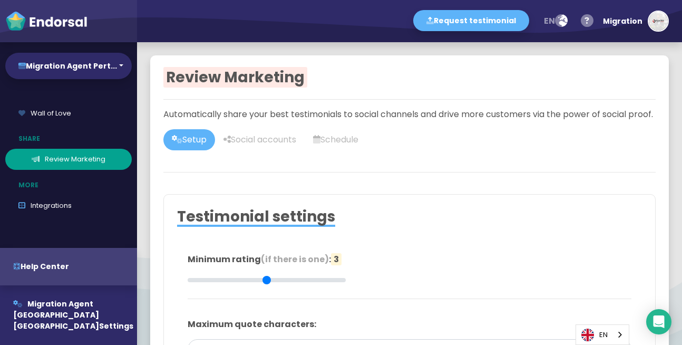
type input "#2F2A68"
type input "#FFFFFF"
type input "#555555"
type input "#777777"
type input "#555555"
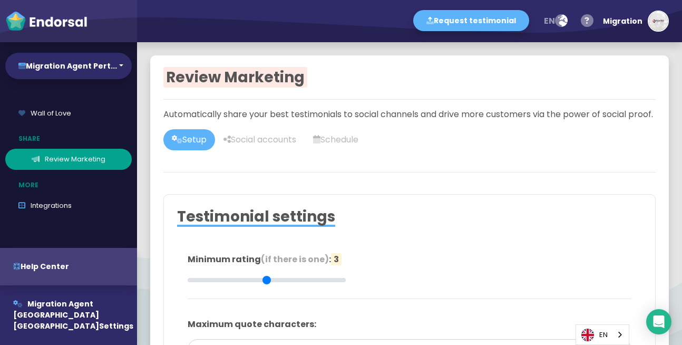
type input "#FFD75C"
click at [282, 150] on link "Social accounts" at bounding box center [260, 139] width 90 height 21
click at [191, 148] on link "Setup" at bounding box center [189, 139] width 52 height 21
type input "#2F2A68"
type input "#FFFFFF"
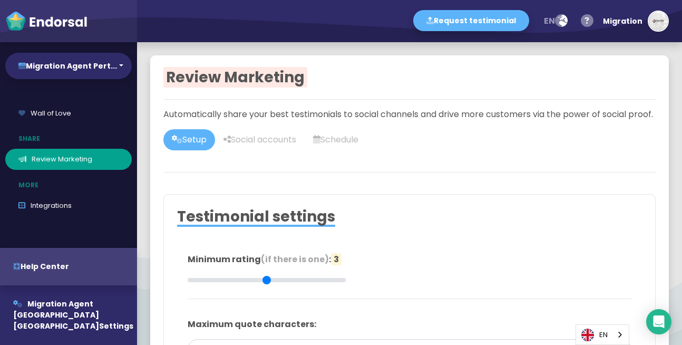
type input "#555555"
type input "#777777"
type input "#555555"
type input "#FFD75C"
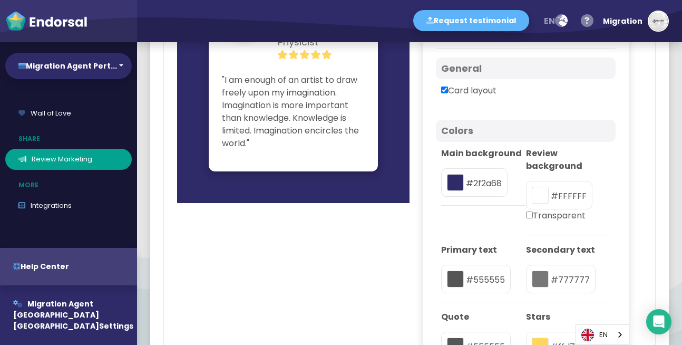
scroll to position [569, 0]
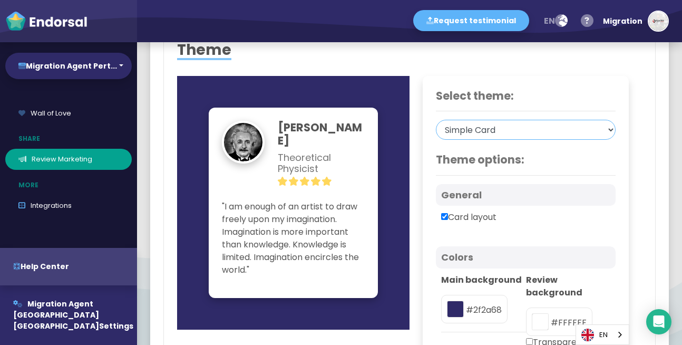
drag, startPoint x: 489, startPoint y: 142, endPoint x: 419, endPoint y: 295, distance: 168.1
click at [423, 295] on div "Select theme: Simple Card Centered Card Avatar Below Card Quote Focus Avatar Fo…" at bounding box center [526, 305] width 206 height 459
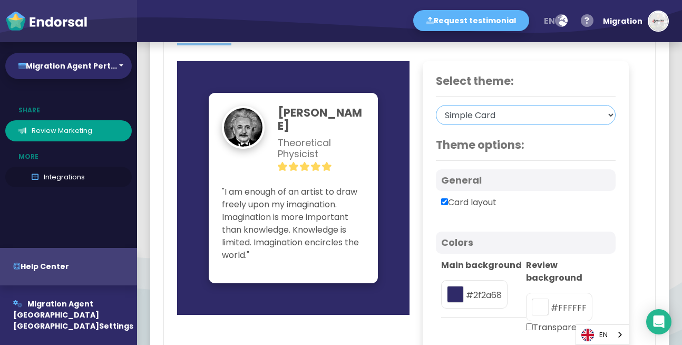
scroll to position [265, 0]
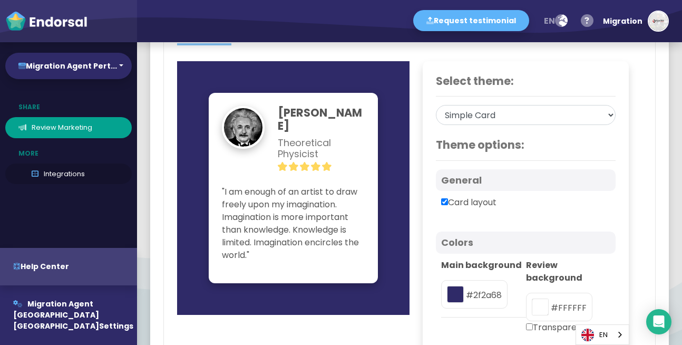
click at [65, 167] on link "Integrations" at bounding box center [68, 173] width 126 height 21
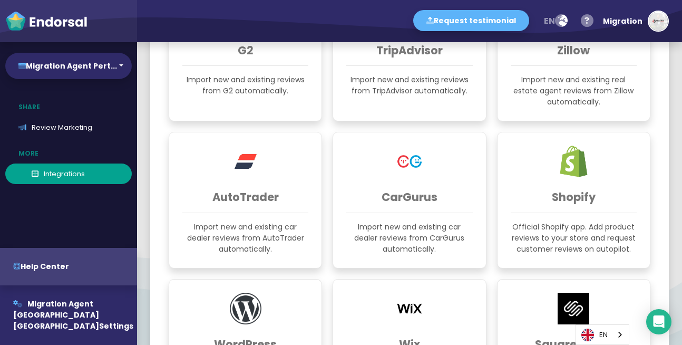
click at [64, 174] on link "Integrations" at bounding box center [68, 173] width 126 height 21
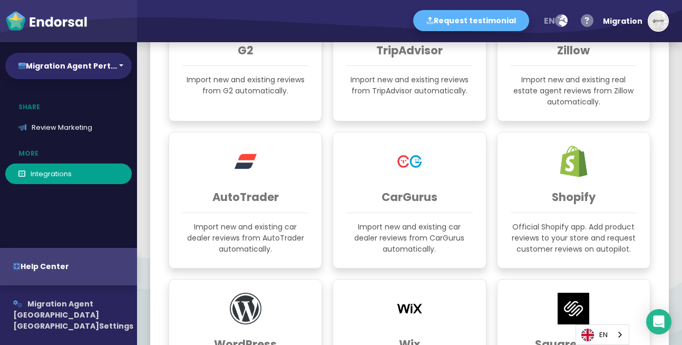
click at [52, 312] on span "Migration Agent [GEOGRAPHIC_DATA] [GEOGRAPHIC_DATA]" at bounding box center [56, 314] width 86 height 33
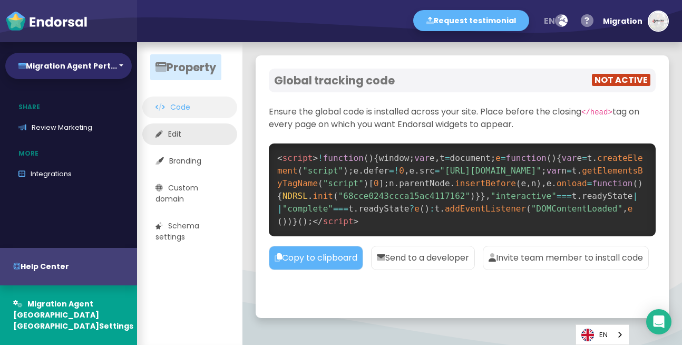
click at [185, 133] on link "Edit" at bounding box center [189, 134] width 95 height 22
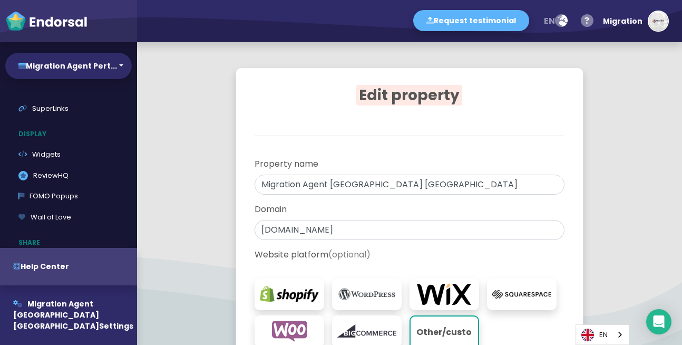
scroll to position [12, 0]
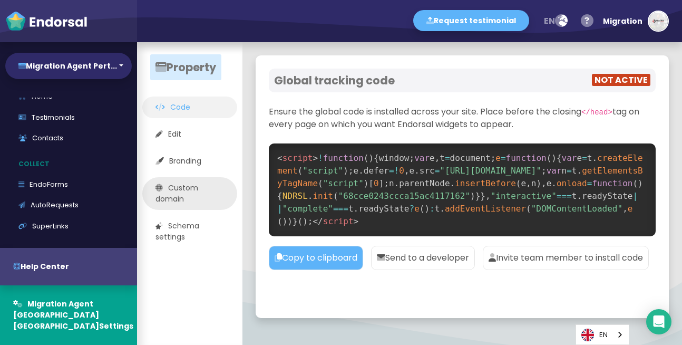
click at [174, 193] on link "Custom domain" at bounding box center [189, 193] width 95 height 33
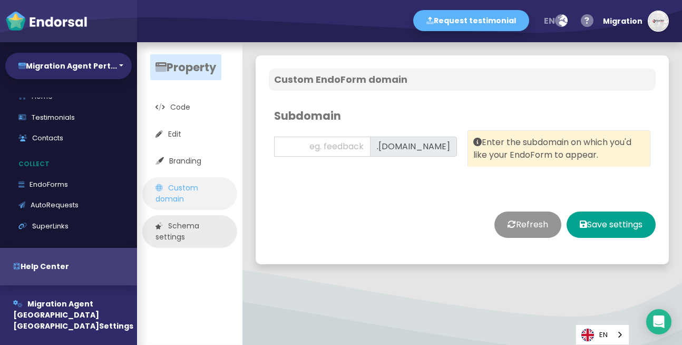
click at [169, 237] on link "Schema settings" at bounding box center [189, 231] width 95 height 33
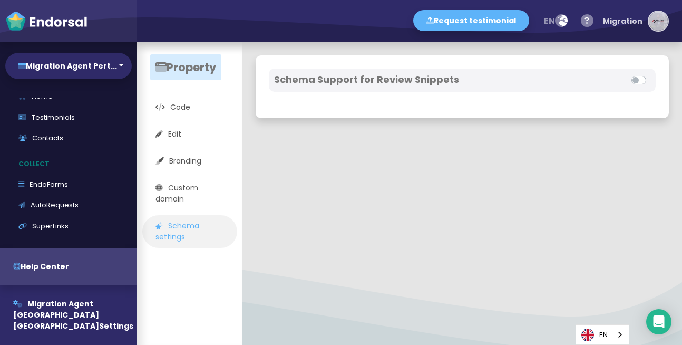
click at [631, 25] on div "Migration" at bounding box center [623, 21] width 40 height 32
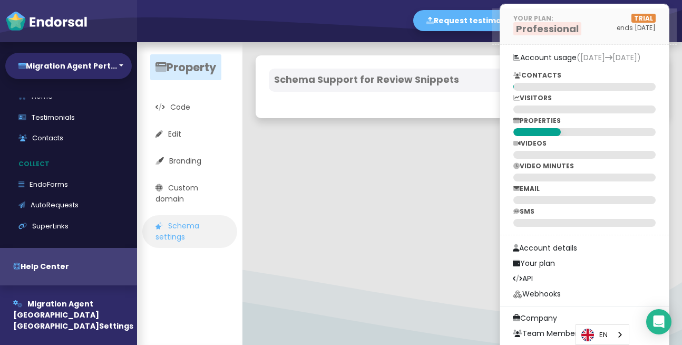
click at [651, 21] on span "TRIAL" at bounding box center [643, 18] width 24 height 9
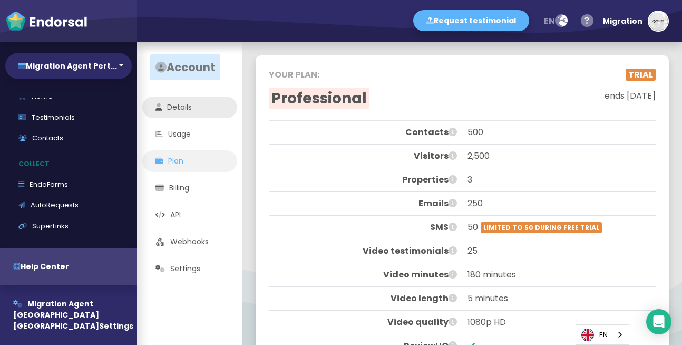
click at [185, 113] on link "Details" at bounding box center [189, 107] width 95 height 22
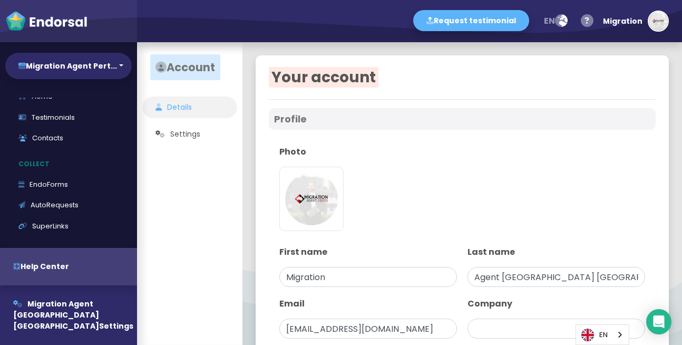
type input "Migration Agent [GEOGRAPHIC_DATA] [GEOGRAPHIC_DATA]"
